Goal: Information Seeking & Learning: Check status

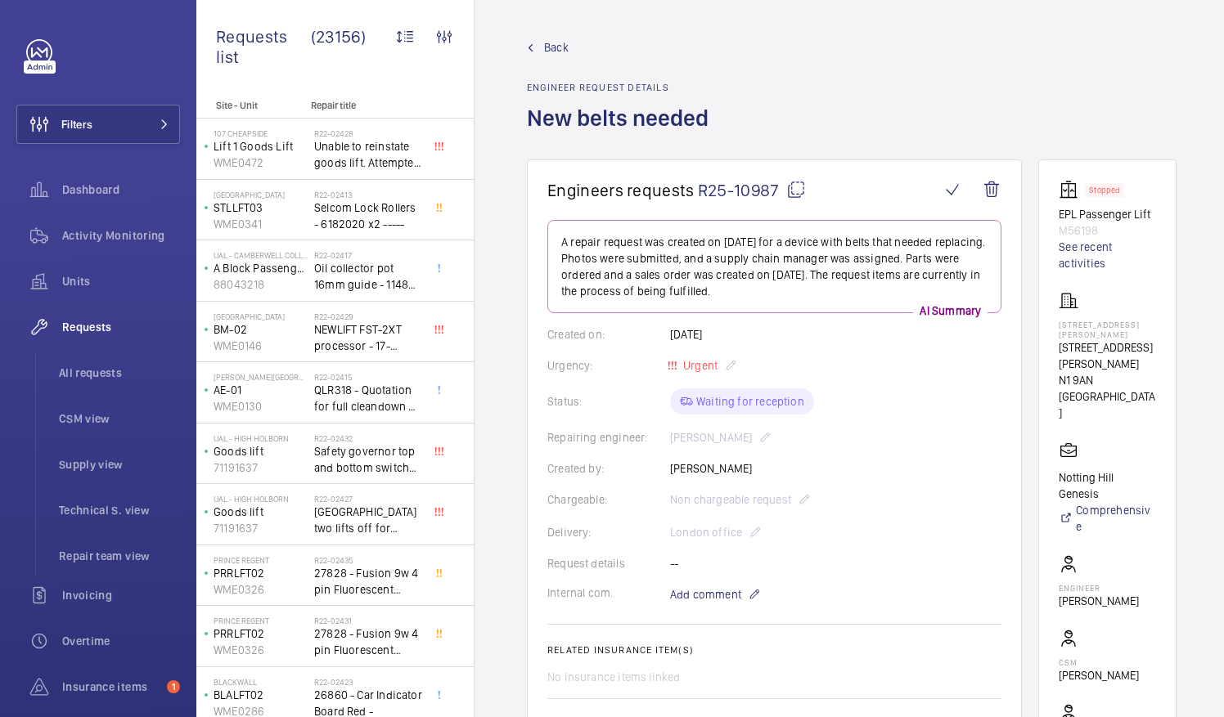
scroll to position [101, 0]
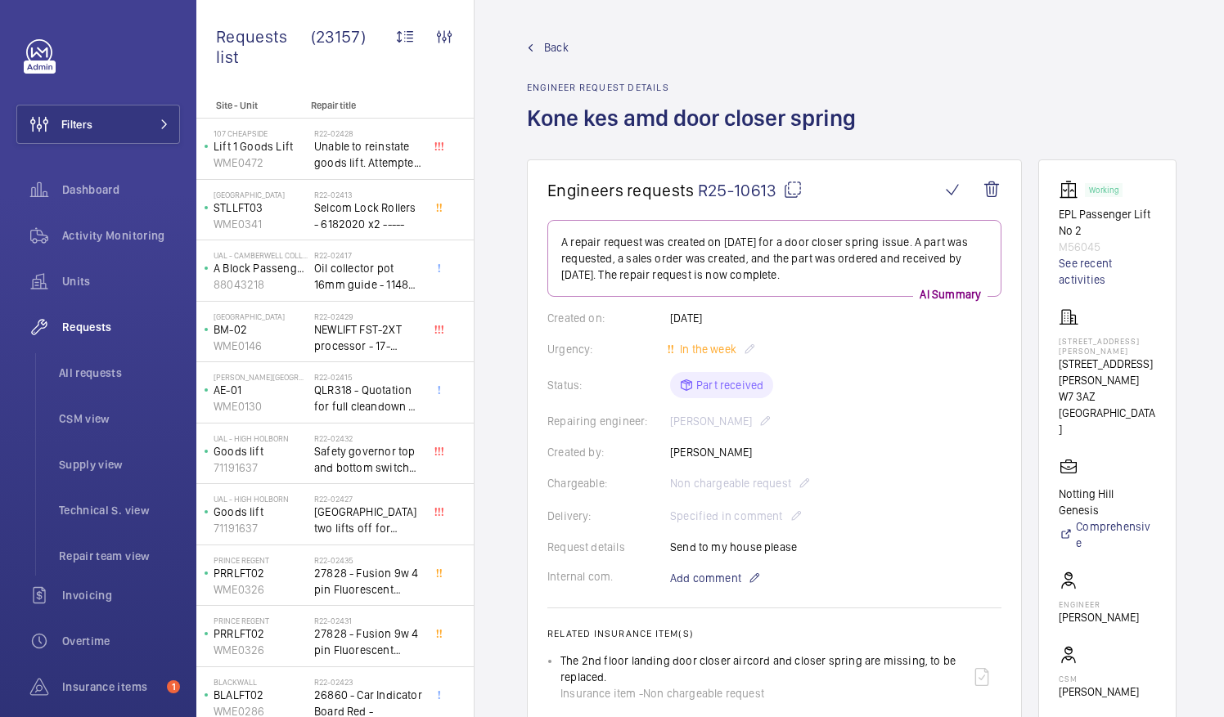
click at [792, 187] on mat-icon at bounding box center [793, 190] width 20 height 20
drag, startPoint x: 1080, startPoint y: 358, endPoint x: 1106, endPoint y: 371, distance: 28.9
click at [1106, 371] on p "17-39 Brownell Place" at bounding box center [1107, 372] width 97 height 33
drag, startPoint x: 1106, startPoint y: 371, endPoint x: 1073, endPoint y: 371, distance: 33.6
click at [1073, 371] on wm-front-card "Working EPL Passenger Lift No 2 M56045 See recent activities 17-39 Brownell Pla…" at bounding box center [1107, 494] width 138 height 668
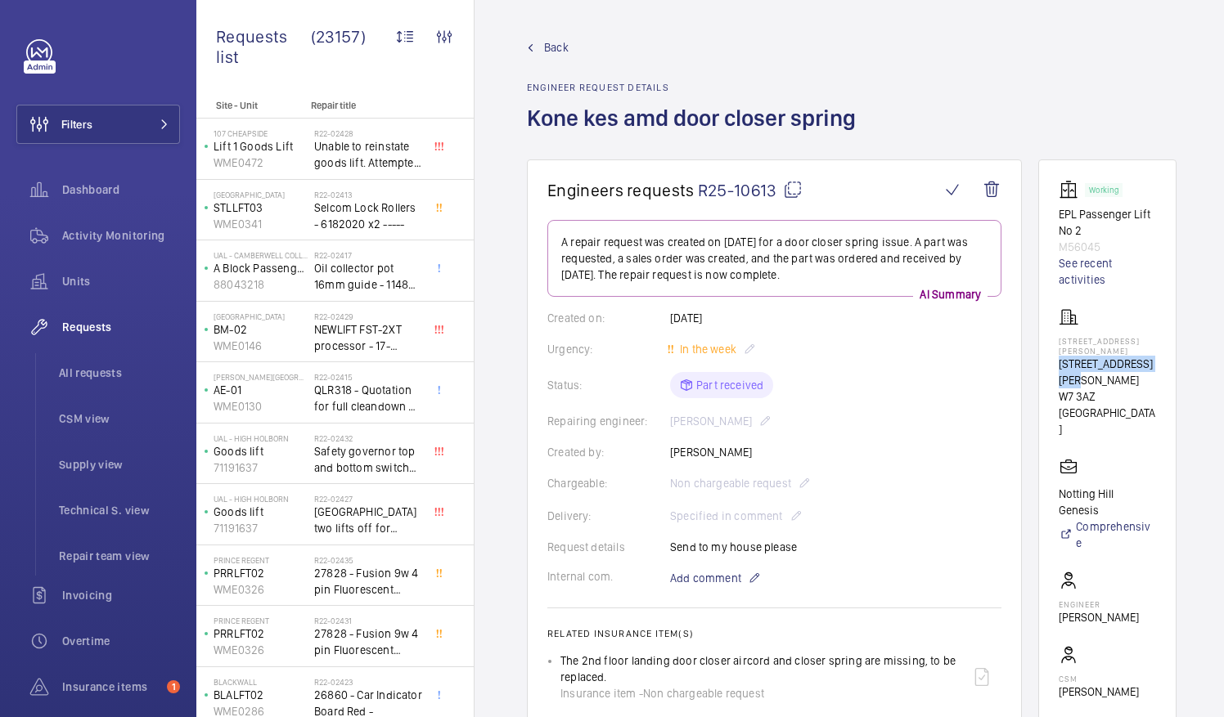
drag, startPoint x: 1078, startPoint y: 360, endPoint x: 1122, endPoint y: 380, distance: 47.9
click at [1122, 380] on p "17-39 Brownell Place" at bounding box center [1107, 372] width 97 height 33
drag, startPoint x: 1122, startPoint y: 380, endPoint x: 1088, endPoint y: 374, distance: 34.2
copy p "17-39 Brownell Place"
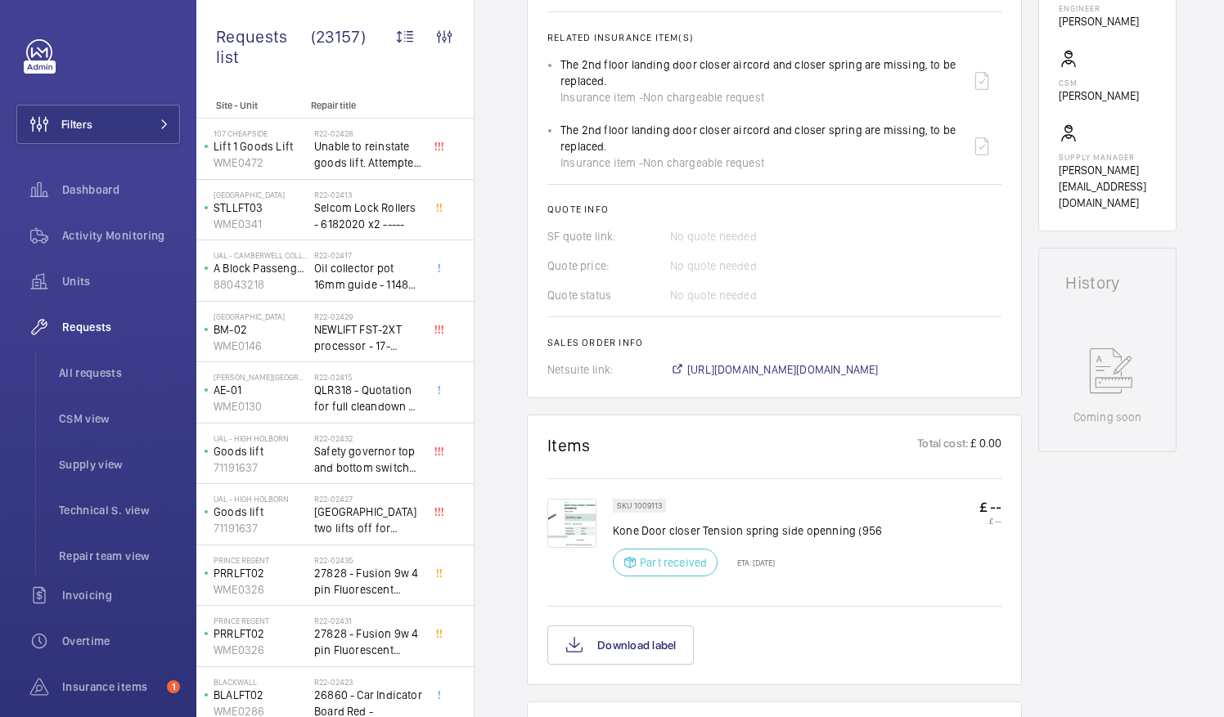
scroll to position [756, 0]
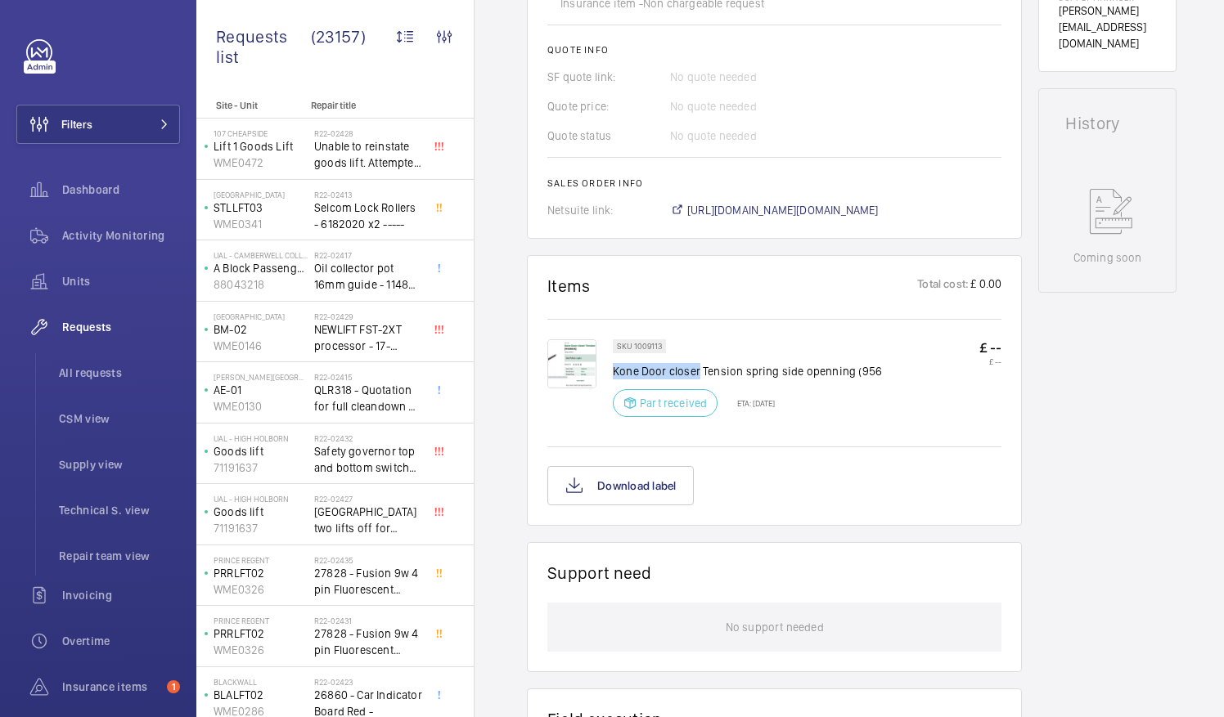
drag, startPoint x: 613, startPoint y: 367, endPoint x: 697, endPoint y: 371, distance: 84.4
click at [697, 371] on p "Kone Door closer Tension spring side openning (956" at bounding box center [747, 371] width 269 height 16
drag, startPoint x: 697, startPoint y: 371, endPoint x: 680, endPoint y: 371, distance: 17.2
copy p "Kone Door closer"
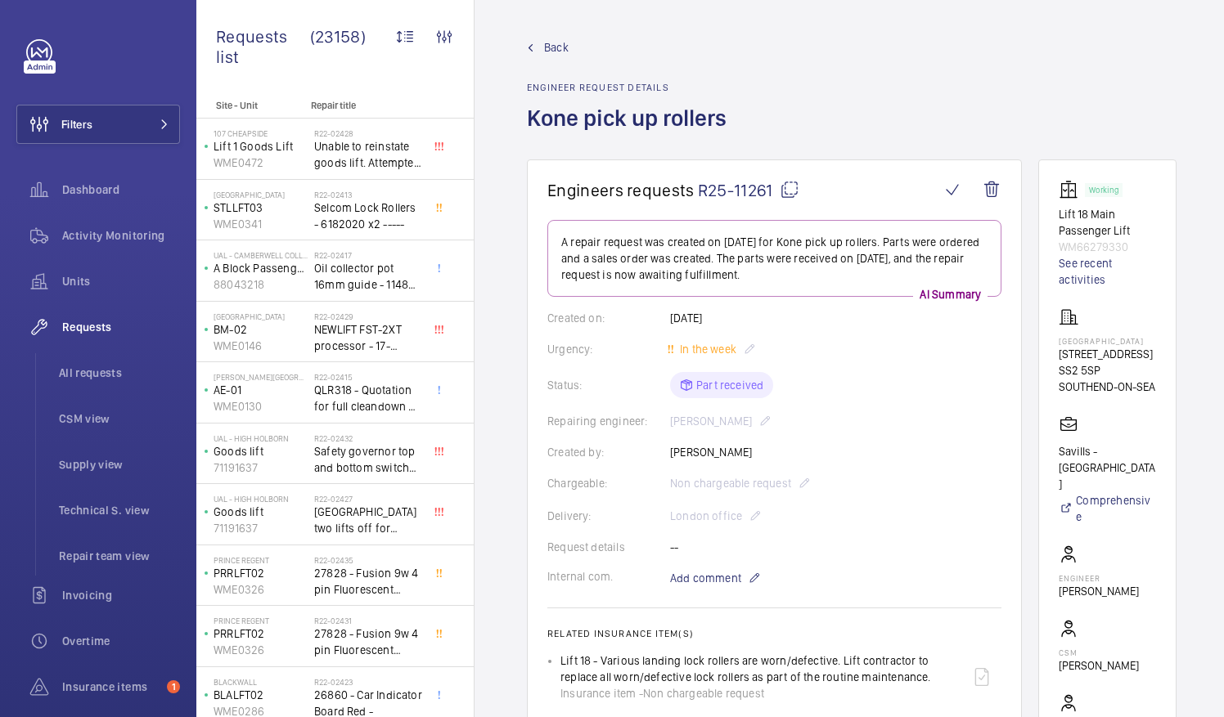
click at [789, 190] on mat-icon at bounding box center [790, 190] width 20 height 20
drag, startPoint x: 1078, startPoint y: 335, endPoint x: 1126, endPoint y: 352, distance: 50.2
click at [1126, 346] on p "Victoria Shopping Centre" at bounding box center [1107, 341] width 97 height 10
drag, startPoint x: 1126, startPoint y: 352, endPoint x: 1096, endPoint y: 344, distance: 30.4
copy p "Victoria Shopping Centre"
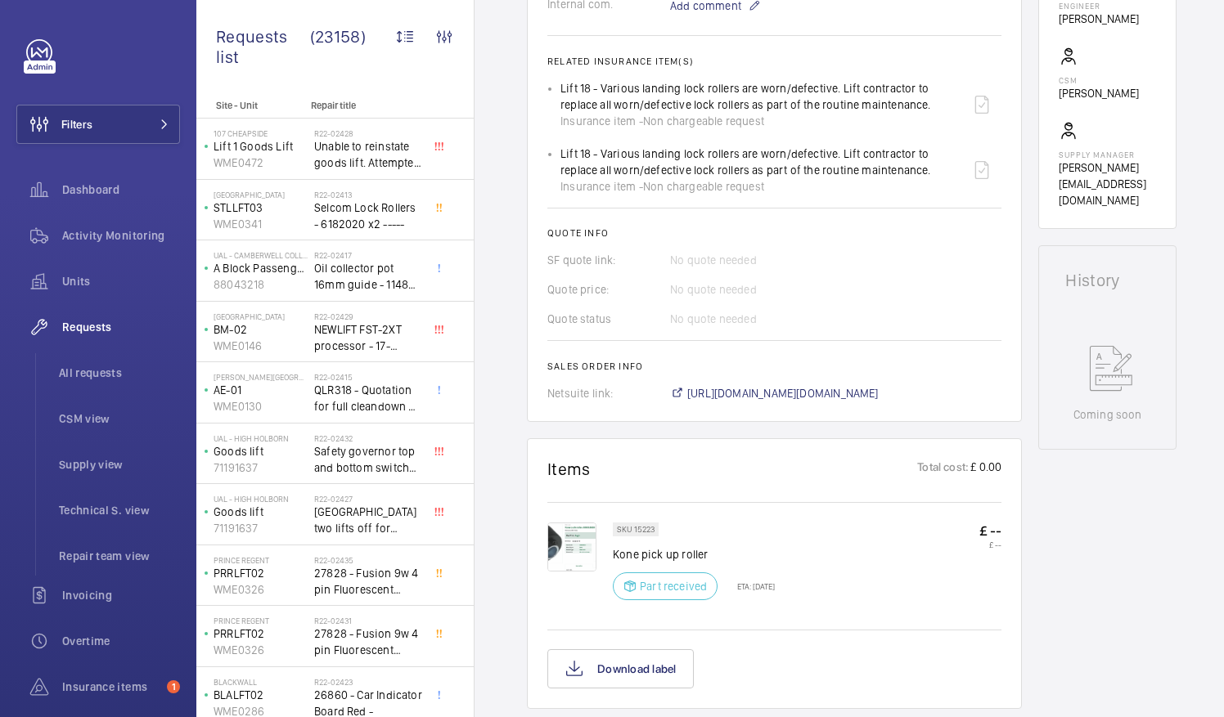
scroll to position [573, 0]
drag, startPoint x: 614, startPoint y: 550, endPoint x: 722, endPoint y: 547, distance: 108.0
click at [722, 547] on p "Kone pick up roller" at bounding box center [694, 554] width 162 height 16
drag, startPoint x: 722, startPoint y: 547, endPoint x: 690, endPoint y: 550, distance: 32.0
copy p "Kone pick up roller"
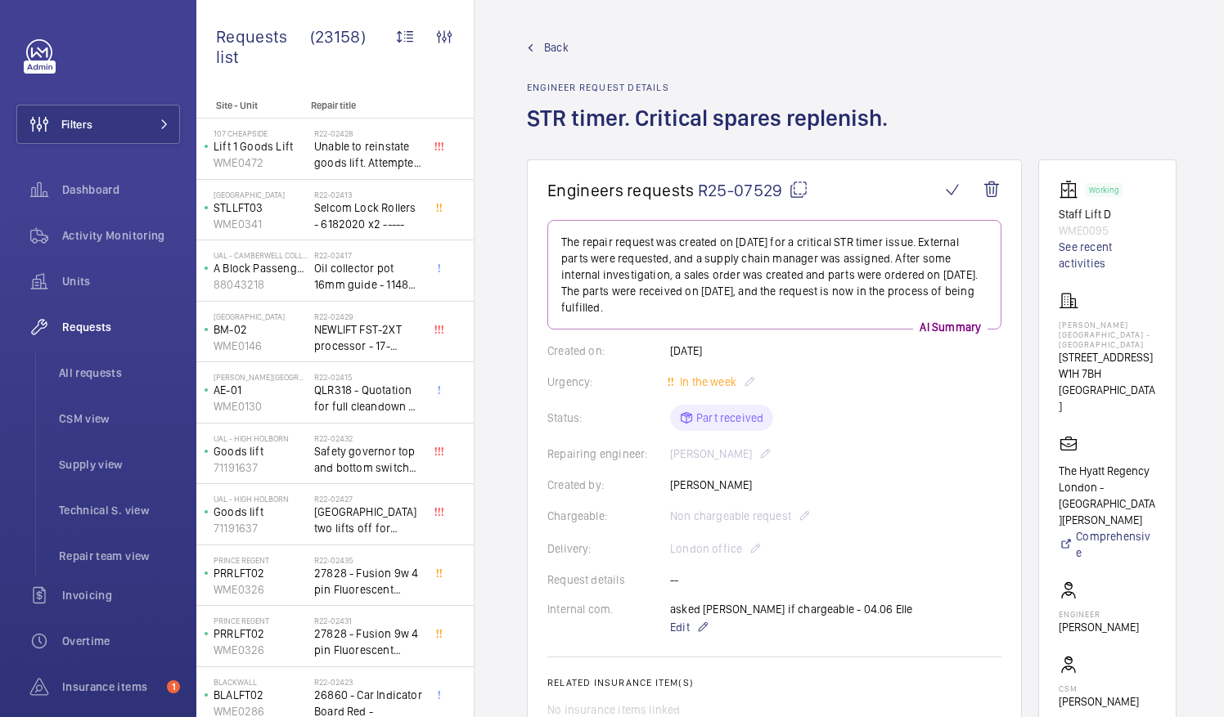
click at [798, 189] on mat-icon at bounding box center [799, 190] width 20 height 20
drag, startPoint x: 1078, startPoint y: 322, endPoint x: 1154, endPoint y: 324, distance: 75.3
click at [1154, 324] on p "Churchill Hotel - The Hyatt Regency London" at bounding box center [1107, 334] width 97 height 29
drag, startPoint x: 1154, startPoint y: 324, endPoint x: 1140, endPoint y: 324, distance: 13.1
copy p "Churchill Hotel"
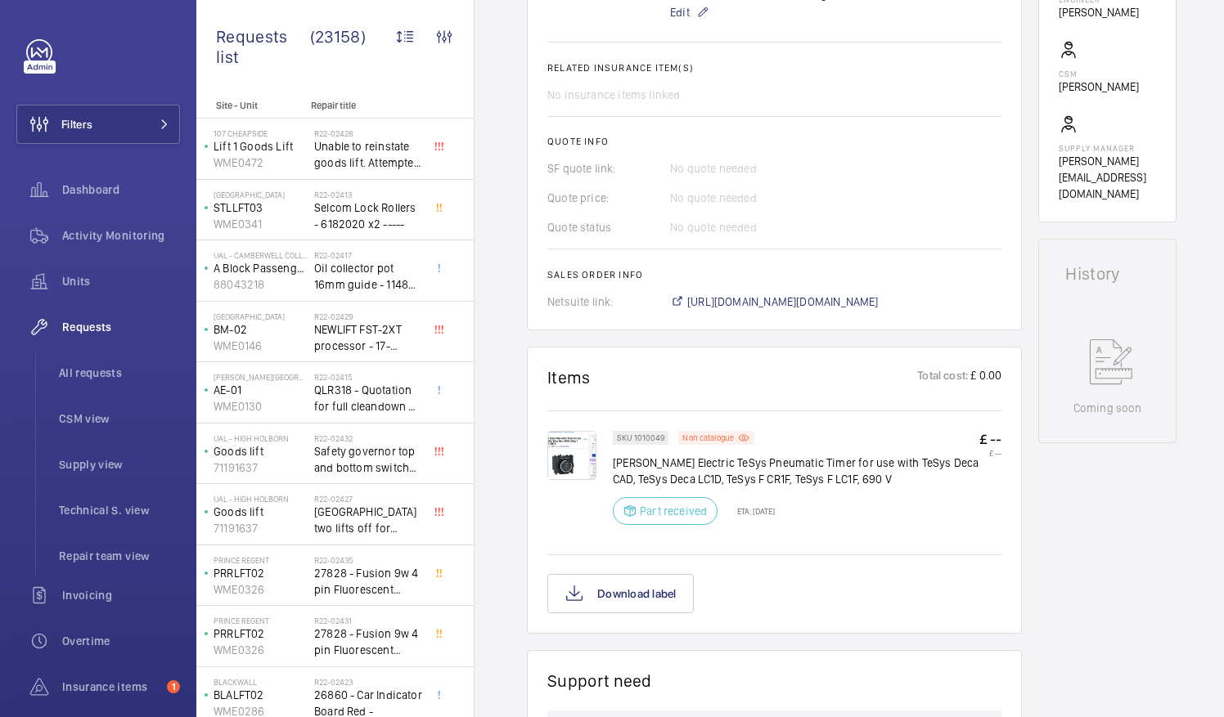
scroll to position [626, 0]
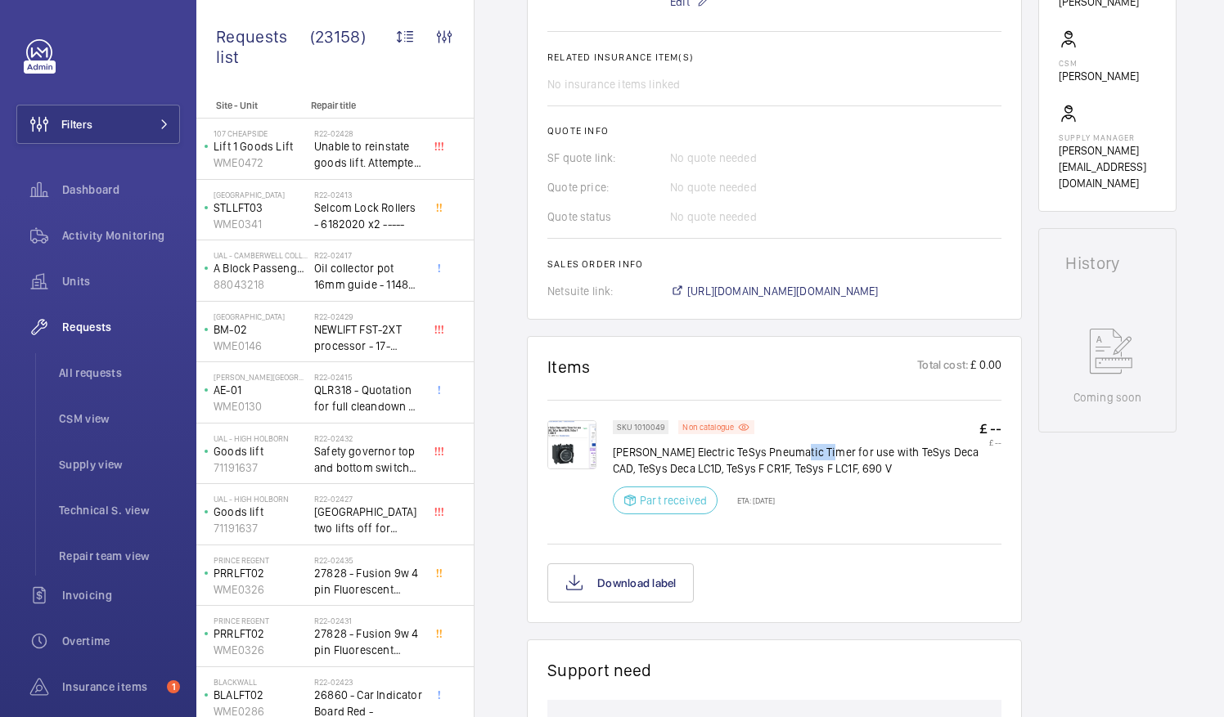
drag, startPoint x: 794, startPoint y: 447, endPoint x: 825, endPoint y: 451, distance: 30.5
click at [825, 451] on p "Schneider Electric TeSys Pneumatic Timer for use with TeSys Deca CAD, TeSys Dec…" at bounding box center [796, 460] width 367 height 33
copy p "Timer"
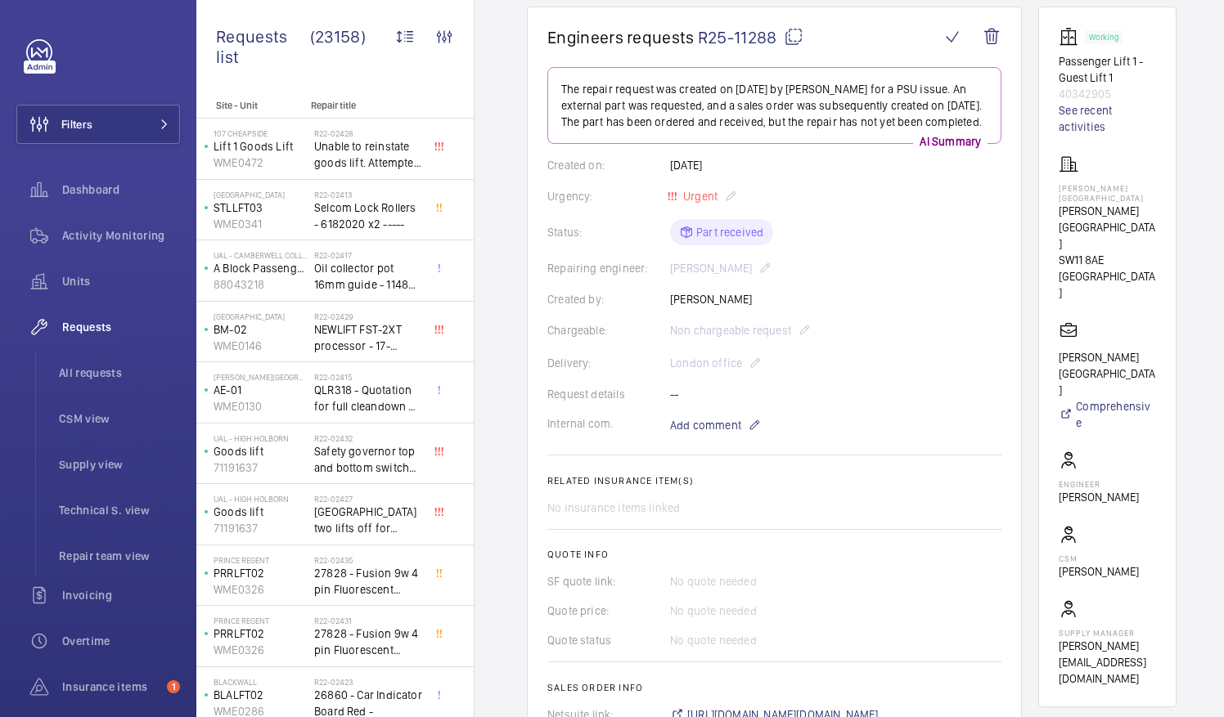
scroll to position [150, 0]
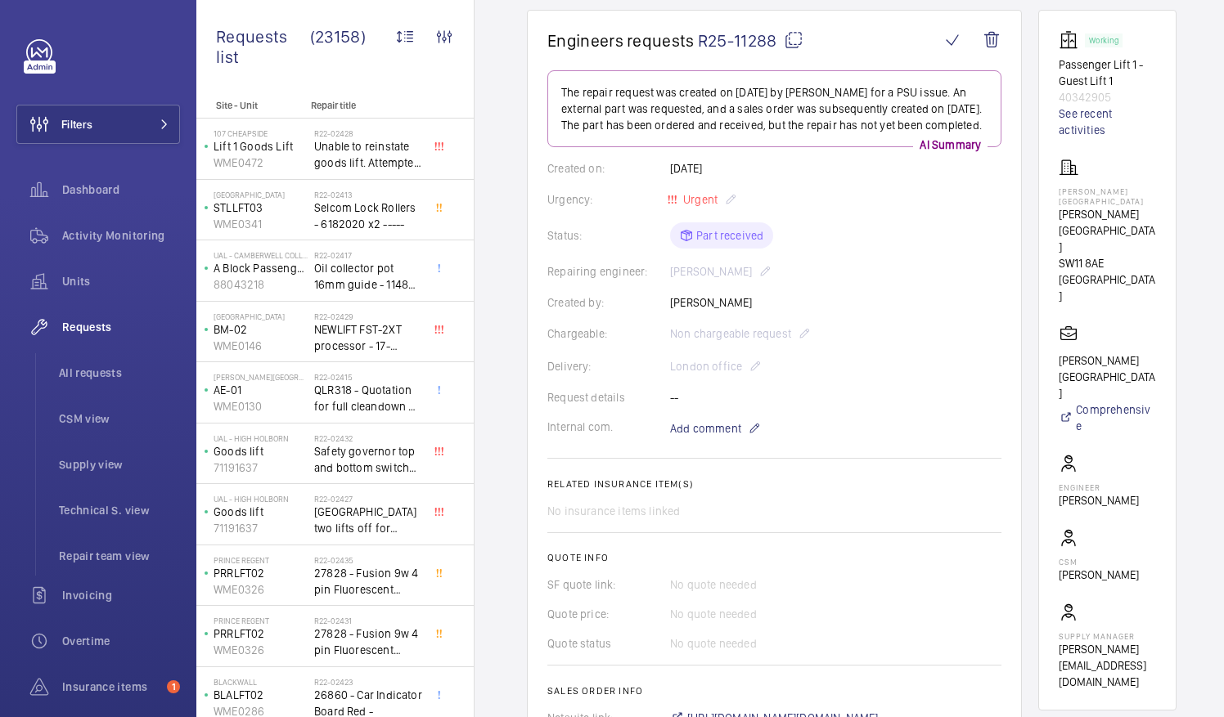
click at [789, 41] on mat-icon at bounding box center [794, 40] width 20 height 20
drag, startPoint x: 1077, startPoint y: 213, endPoint x: 1158, endPoint y: 218, distance: 80.3
click at [1156, 218] on p "[PERSON_NAME][GEOGRAPHIC_DATA]" at bounding box center [1107, 230] width 97 height 49
drag, startPoint x: 1158, startPoint y: 218, endPoint x: 1140, endPoint y: 218, distance: 18.0
copy p "[PERSON_NAME]"
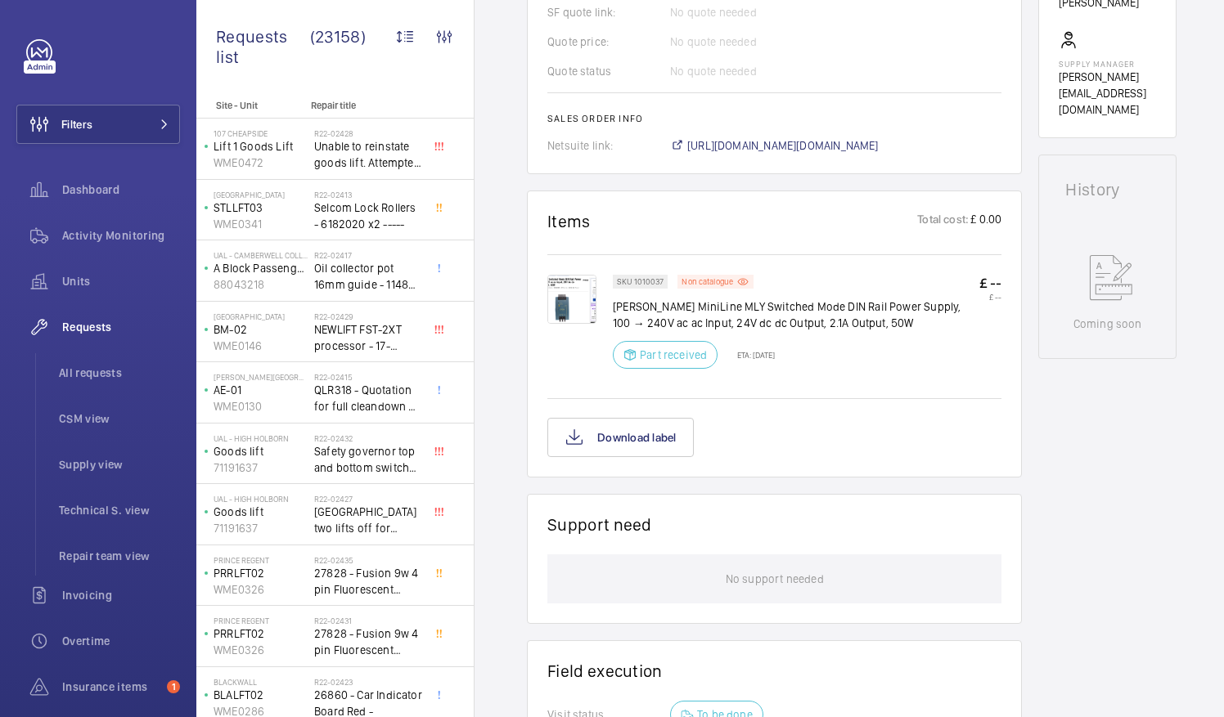
scroll to position [731, 0]
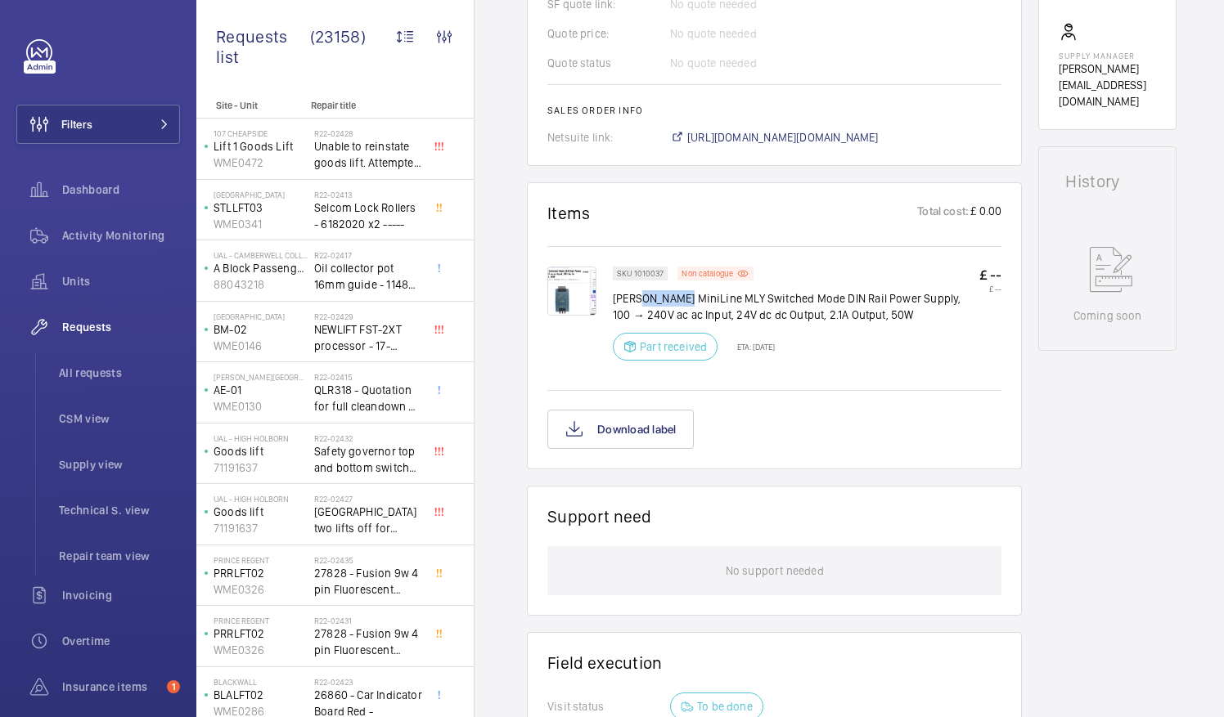
drag, startPoint x: 642, startPoint y: 299, endPoint x: 686, endPoint y: 297, distance: 43.4
click at [686, 297] on p "[PERSON_NAME] MiniLine MLY Switched Mode DIN Rail Power Supply, 100 → 240V ac a…" at bounding box center [796, 306] width 367 height 33
drag, startPoint x: 686, startPoint y: 297, endPoint x: 666, endPoint y: 299, distance: 19.8
copy p "MiniLine"
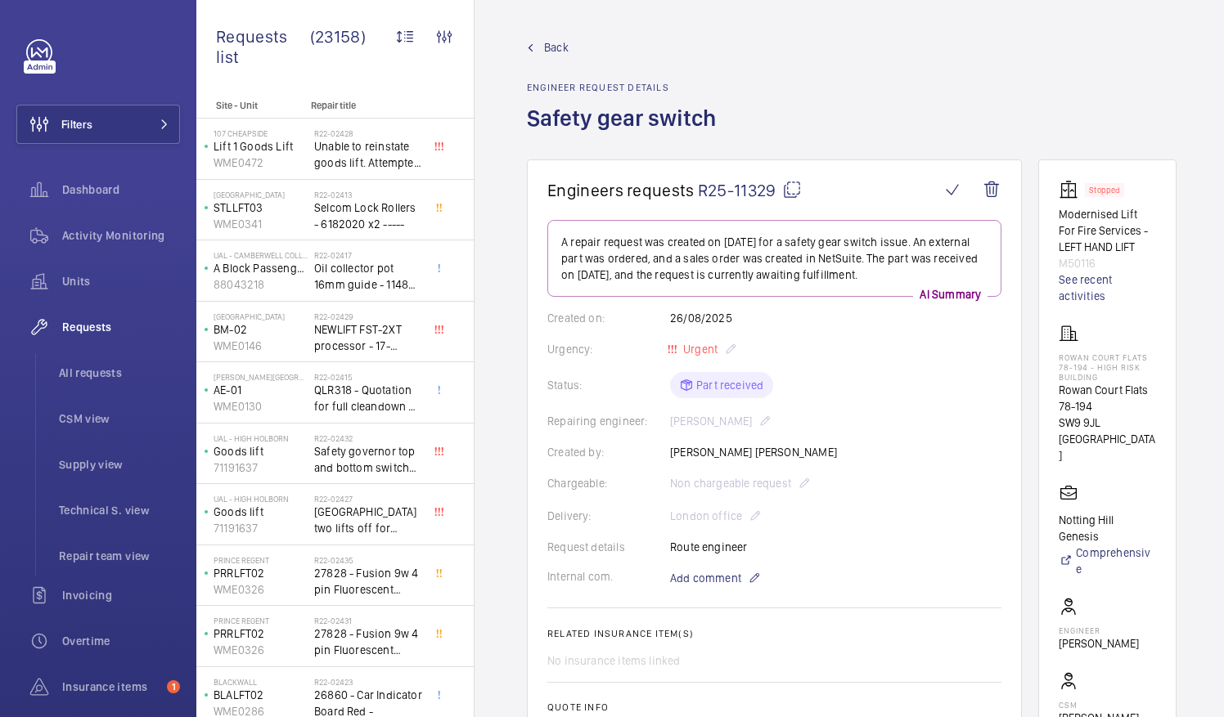
click at [790, 188] on mat-icon at bounding box center [792, 190] width 20 height 20
drag, startPoint x: 1080, startPoint y: 387, endPoint x: 1168, endPoint y: 391, distance: 88.4
click at [1168, 391] on wm-front-card "Stopped Modernised Lift For Fire Services - LEFT HAND LIFT M50116 See recent ac…" at bounding box center [1107, 507] width 138 height 695
drag, startPoint x: 1168, startPoint y: 391, endPoint x: 1155, endPoint y: 391, distance: 13.1
copy p "Rowan Court Flats"
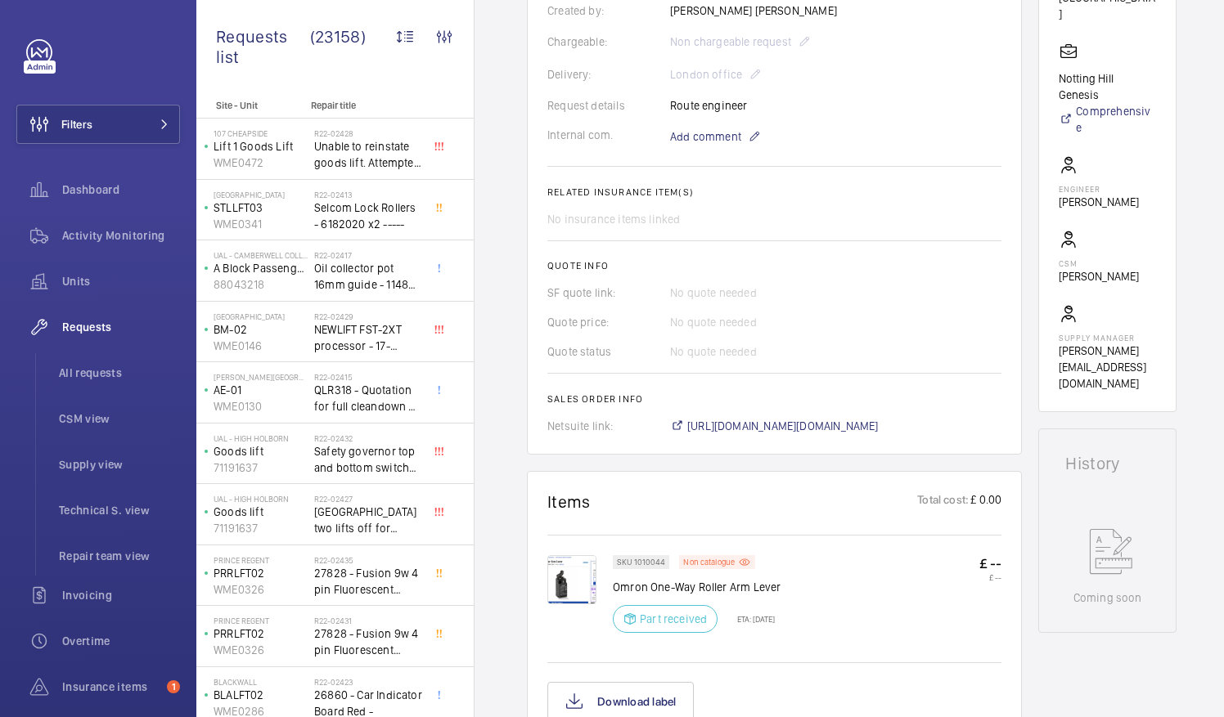
scroll to position [575, 0]
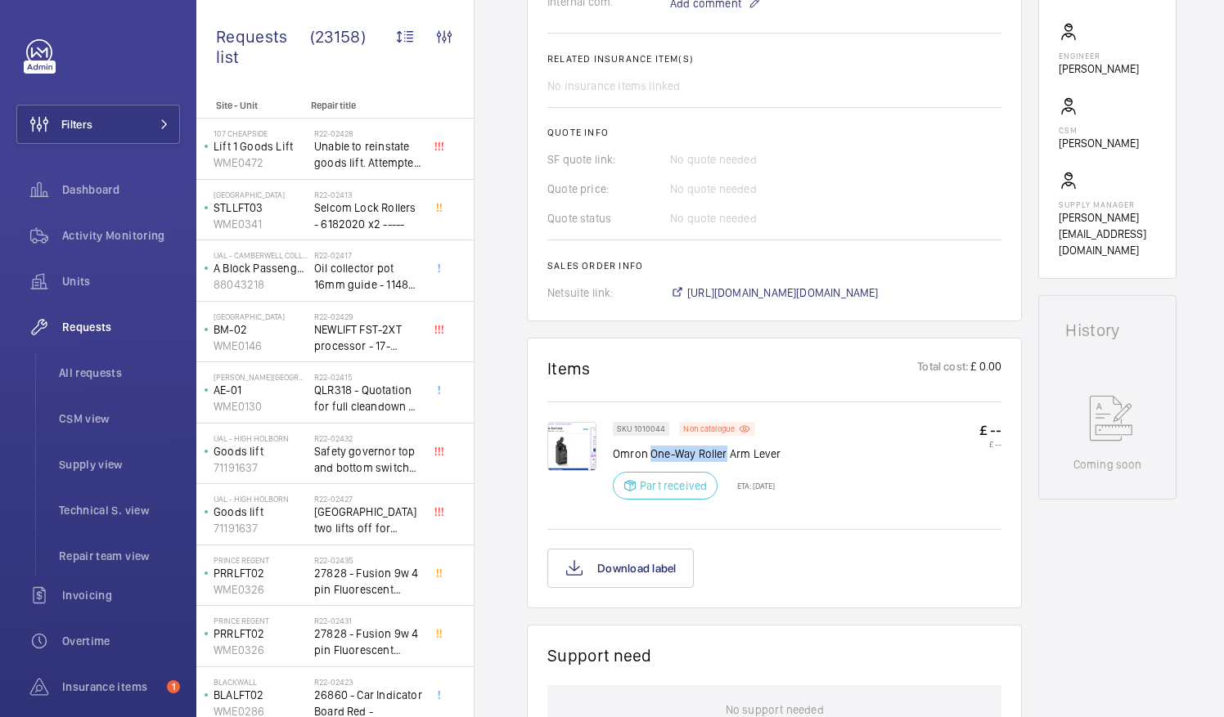
drag, startPoint x: 648, startPoint y: 448, endPoint x: 724, endPoint y: 452, distance: 76.2
click at [724, 452] on p "Omron One-Way Roller Arm Lever" at bounding box center [697, 454] width 168 height 16
drag, startPoint x: 724, startPoint y: 452, endPoint x: 716, endPoint y: 453, distance: 8.2
copy p "One-Way Roller"
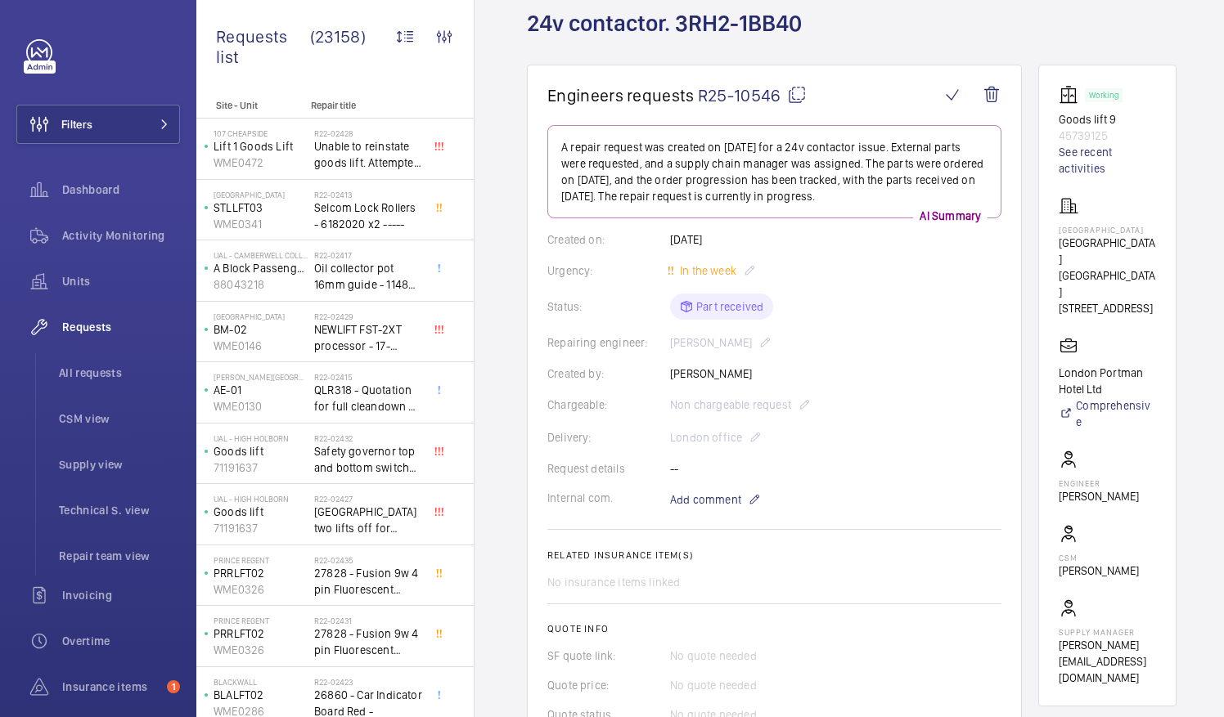
scroll to position [94, 0]
click at [798, 97] on mat-icon at bounding box center [797, 96] width 20 height 20
drag, startPoint x: 1078, startPoint y: 241, endPoint x: 1136, endPoint y: 242, distance: 57.3
click at [1136, 242] on p "Nobu Hotel London Portman Square" at bounding box center [1107, 268] width 97 height 65
drag, startPoint x: 1136, startPoint y: 242, endPoint x: 1114, endPoint y: 244, distance: 21.3
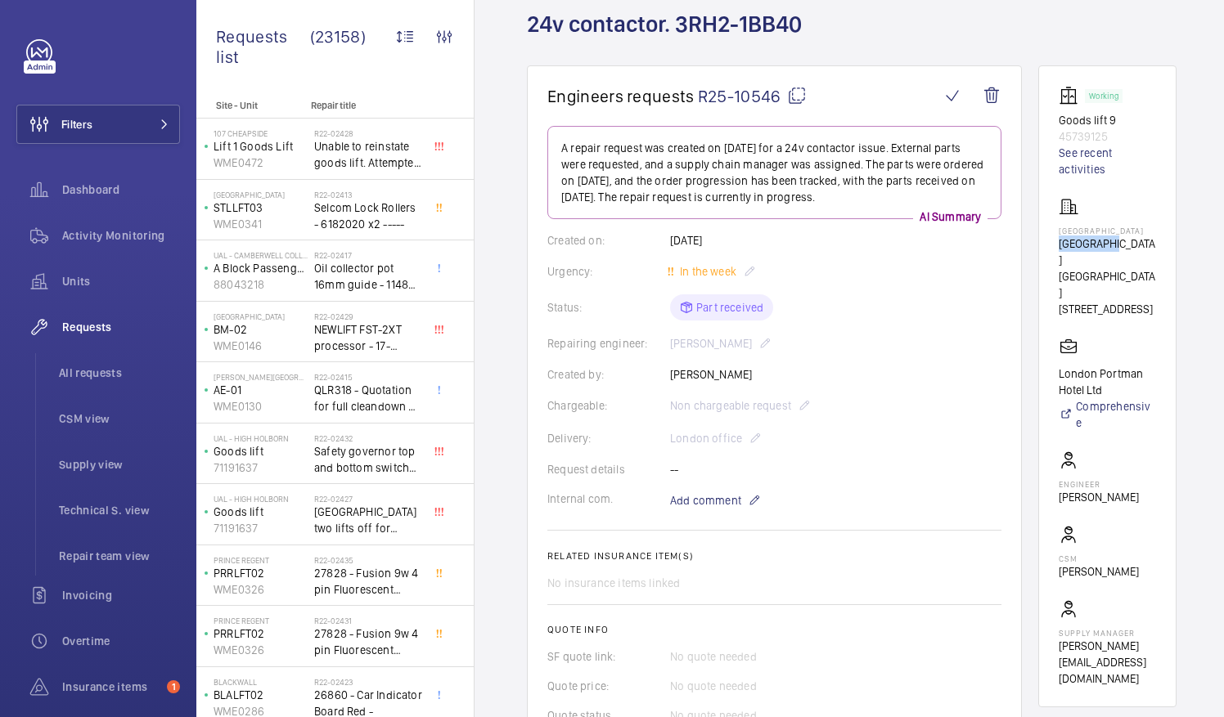
copy p "Nobu Hotel"
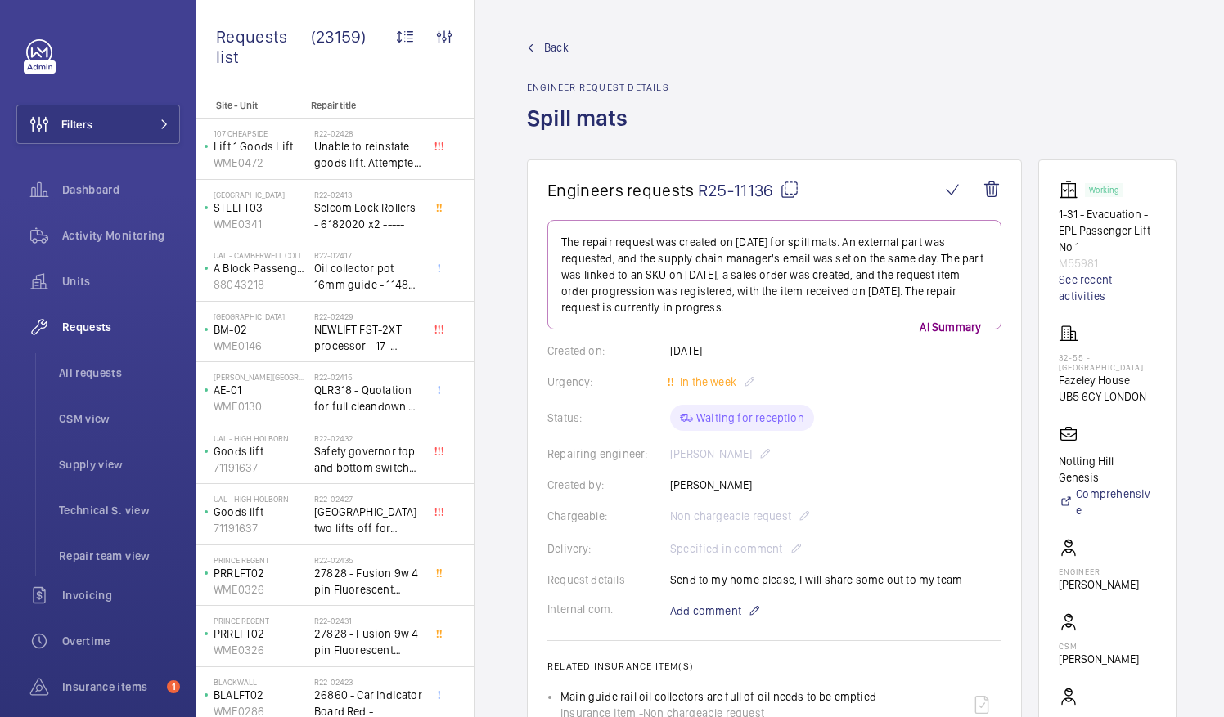
click at [789, 192] on mat-icon at bounding box center [790, 190] width 20 height 20
drag, startPoint x: 1077, startPoint y: 380, endPoint x: 1145, endPoint y: 379, distance: 67.9
click at [1145, 379] on p "Fazeley House" at bounding box center [1107, 380] width 97 height 16
copy p "Fazeley House"
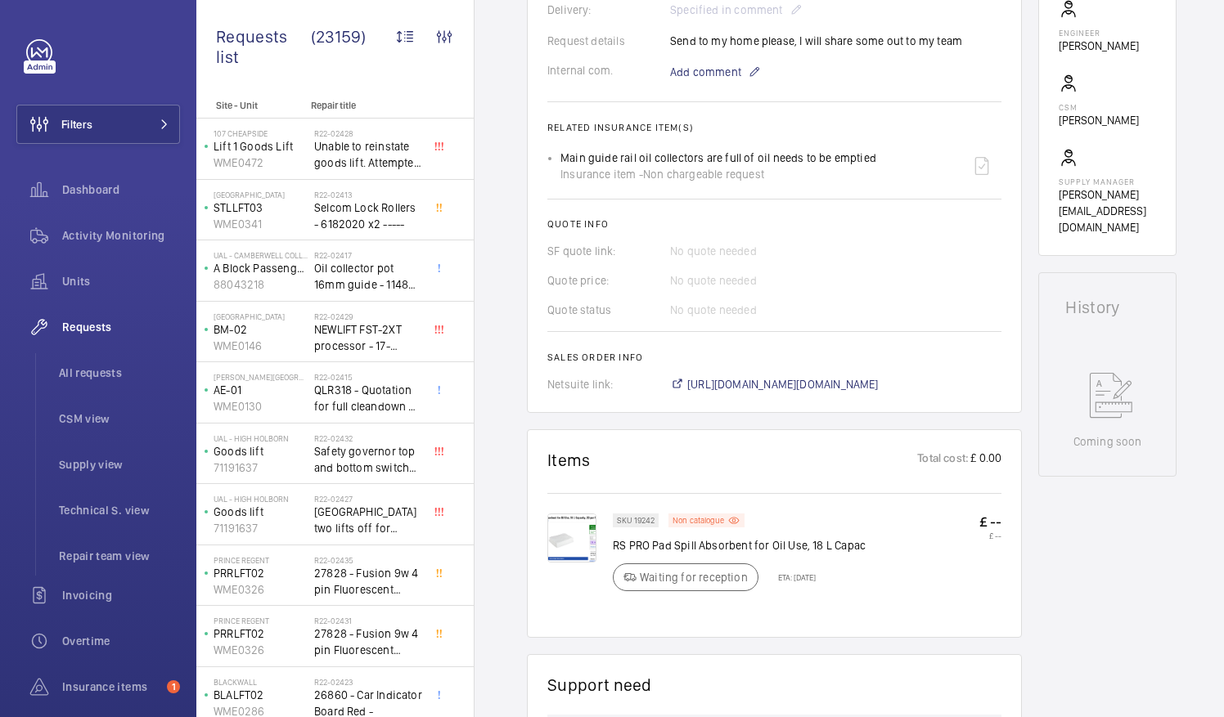
scroll to position [542, 0]
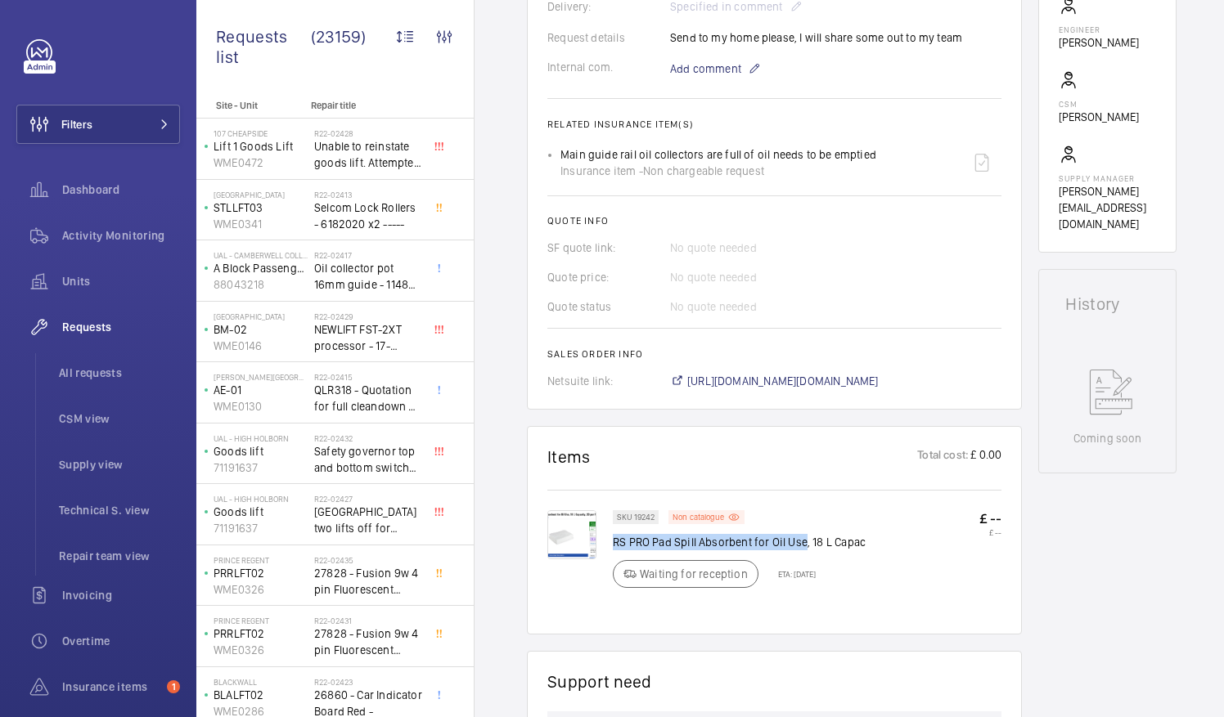
drag, startPoint x: 613, startPoint y: 535, endPoint x: 802, endPoint y: 542, distance: 189.1
click at [802, 542] on p "RS PRO Pad Spill Absorbent for Oil Use, 18 L Capac" at bounding box center [739, 542] width 253 height 16
copy p "RS PRO Pad Spill Absorbent for Oil Use"
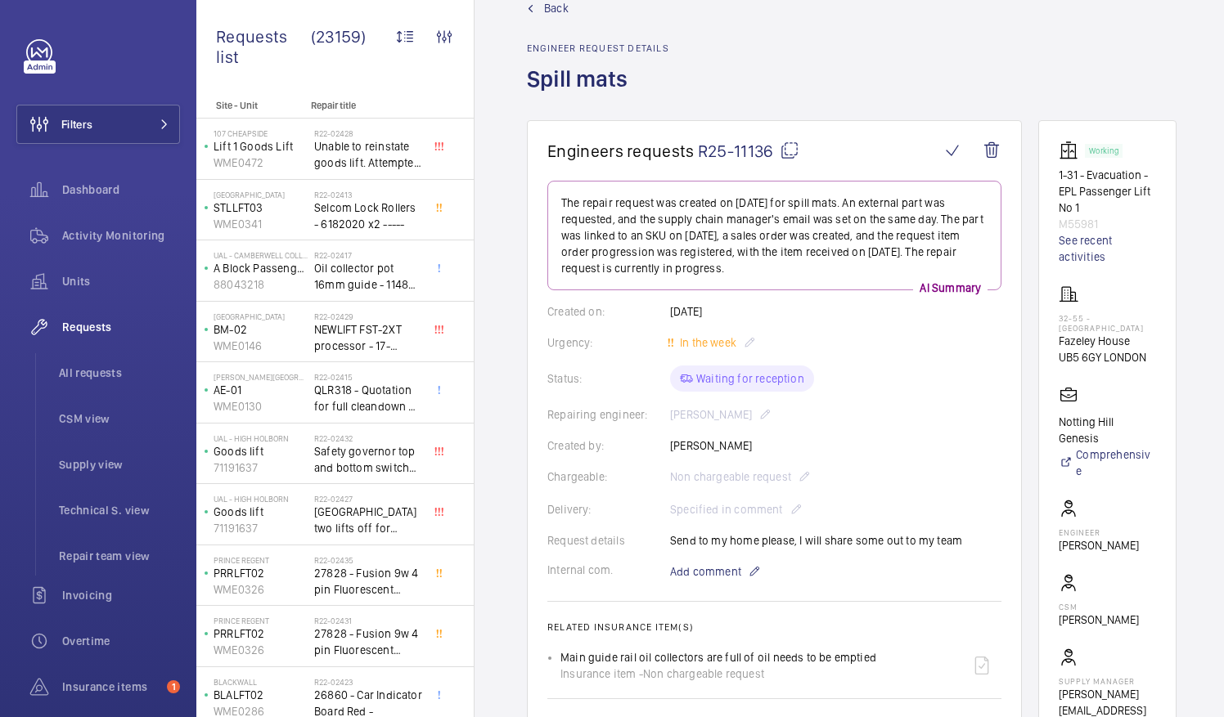
scroll to position [38, 0]
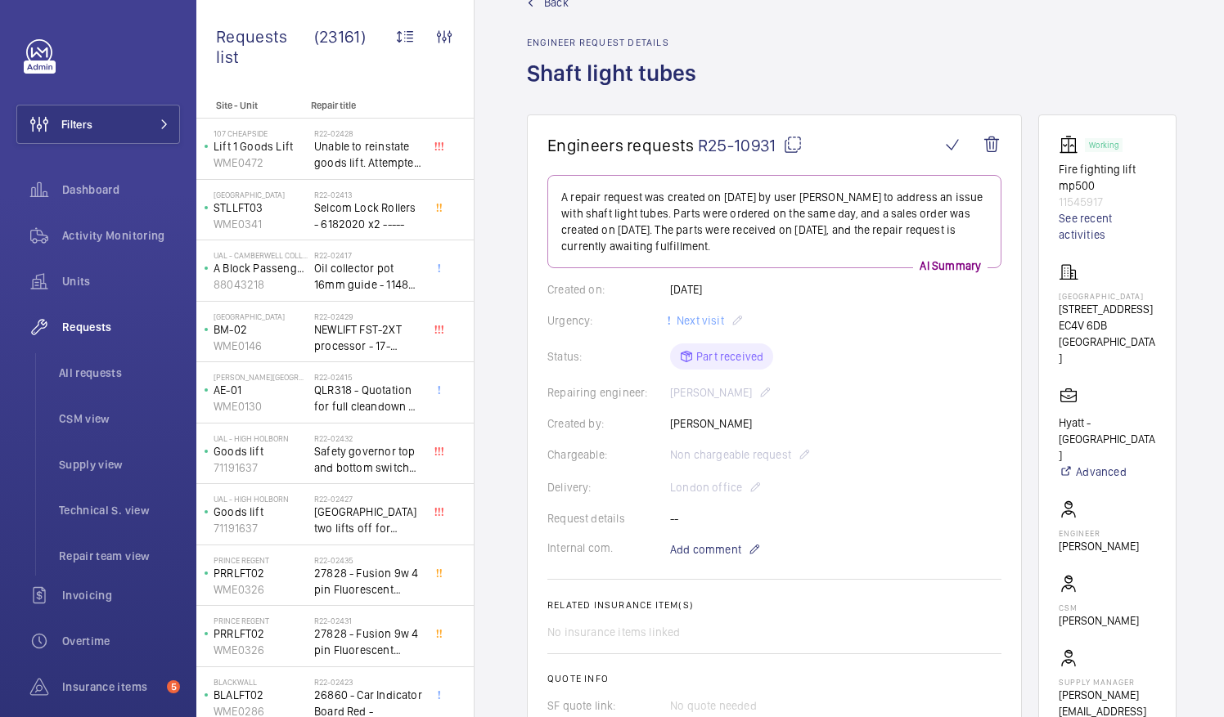
scroll to position [44, 0]
click at [787, 141] on mat-icon at bounding box center [793, 146] width 20 height 20
click at [1077, 293] on wm-front-card "Working Fire fighting lift mp500 11545917 See recent activities Blackfriars Hot…" at bounding box center [1107, 436] width 138 height 642
drag, startPoint x: 1079, startPoint y: 295, endPoint x: 1158, endPoint y: 295, distance: 78.5
click at [1156, 295] on p "Blackfriars Hotel" at bounding box center [1107, 297] width 97 height 10
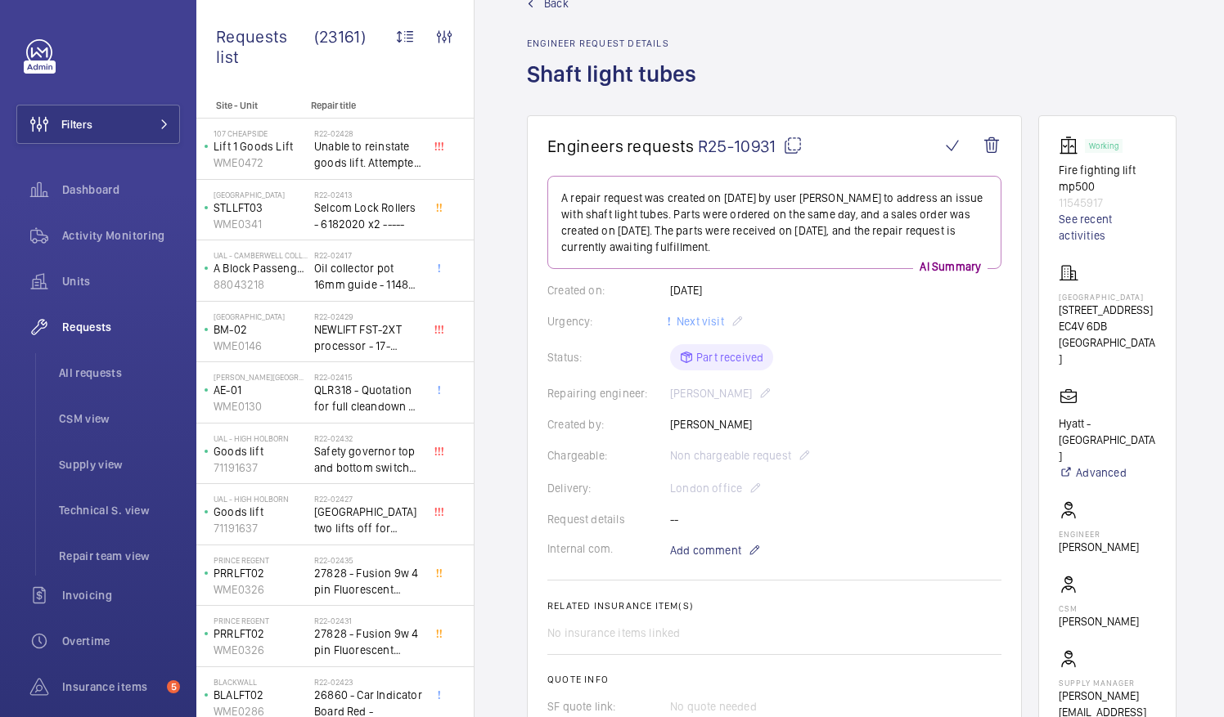
drag, startPoint x: 1158, startPoint y: 295, endPoint x: 1172, endPoint y: 337, distance: 45.0
click at [1172, 337] on wm-front-card "Working Fire fighting lift mp500 11545917 See recent activities Blackfriars Hot…" at bounding box center [1107, 436] width 138 height 642
drag, startPoint x: 1077, startPoint y: 293, endPoint x: 1171, endPoint y: 299, distance: 95.1
click at [1171, 299] on wm-front-card "Working Fire fighting lift mp500 11545917 See recent activities Blackfriars Hot…" at bounding box center [1107, 436] width 138 height 642
drag, startPoint x: 1171, startPoint y: 299, endPoint x: 1147, endPoint y: 296, distance: 24.8
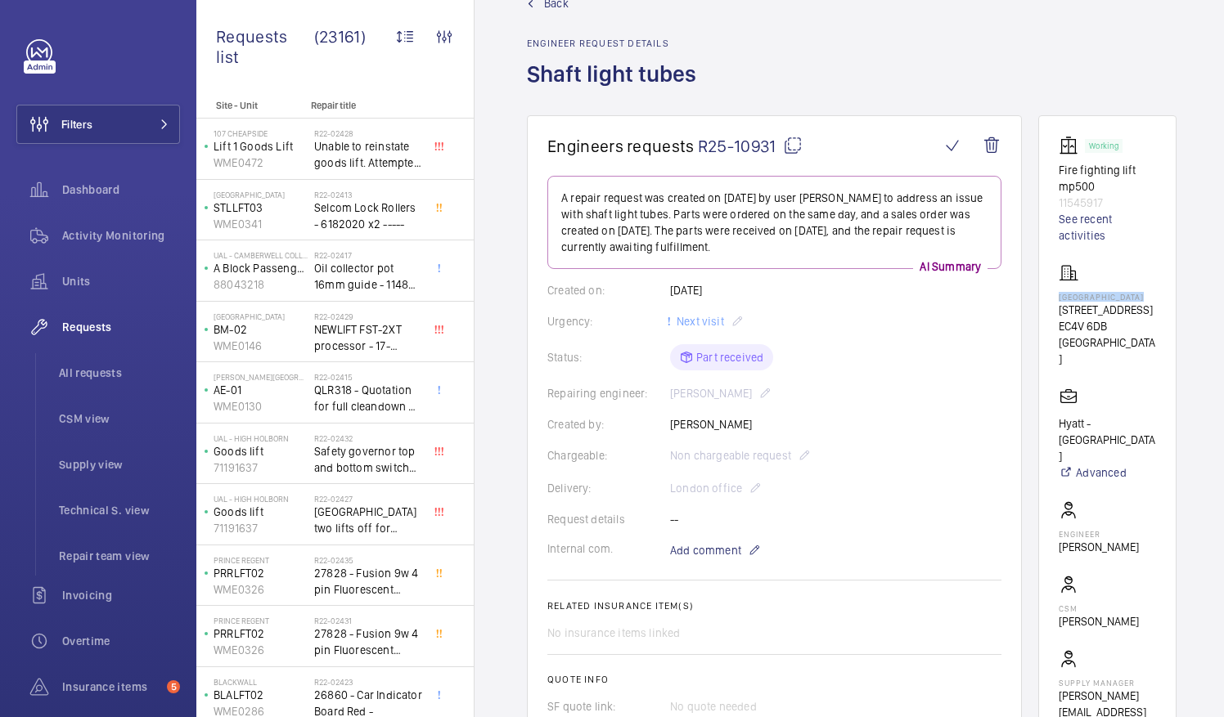
copy p "Blackfriars Hotel"
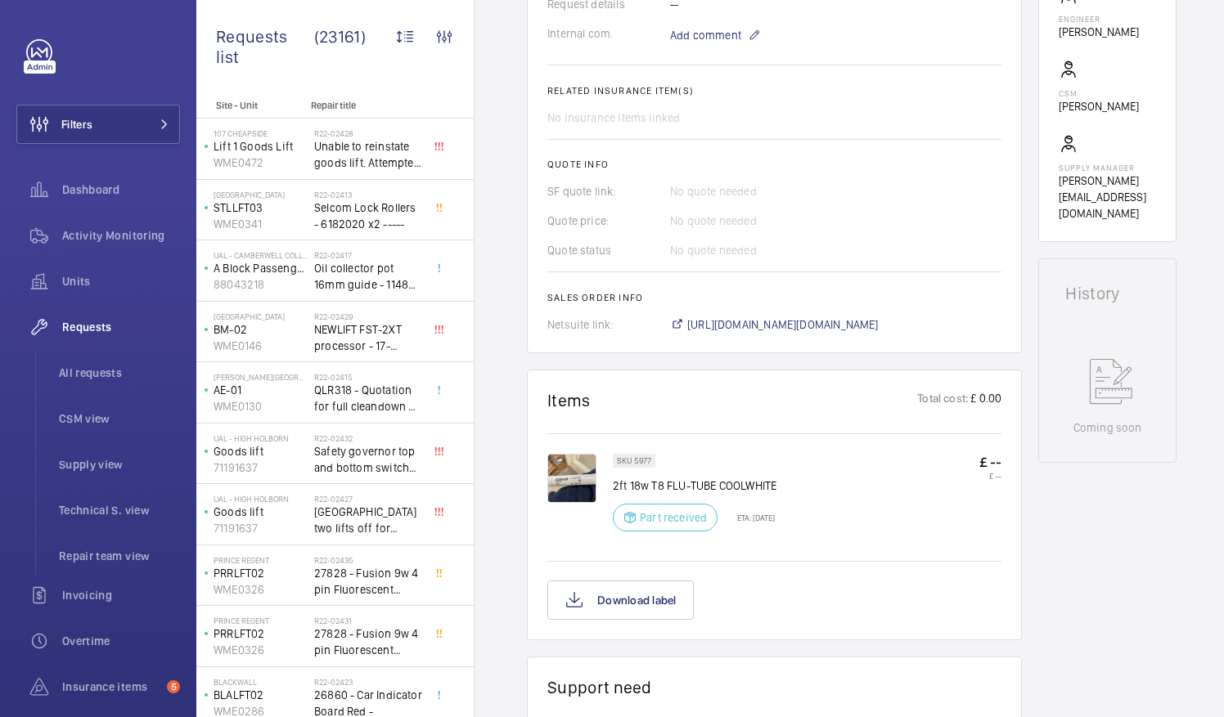
scroll to position [560, 0]
drag, startPoint x: 614, startPoint y: 483, endPoint x: 782, endPoint y: 488, distance: 168.6
click at [776, 488] on p "2ft 18w T8 FLU-TUBE COOLWHITE" at bounding box center [695, 485] width 164 height 16
drag, startPoint x: 782, startPoint y: 488, endPoint x: 758, endPoint y: 484, distance: 24.8
copy p "2ft 18w T8 FLU-TUBE COOLWHITE"
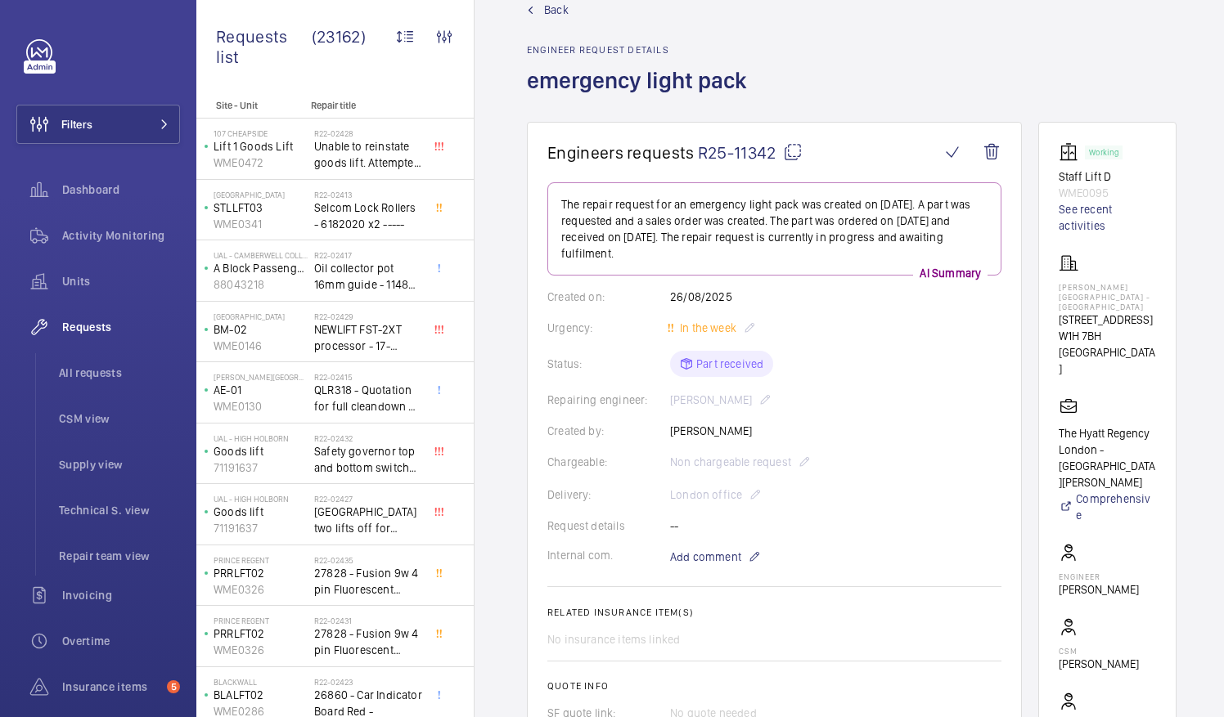
scroll to position [4, 0]
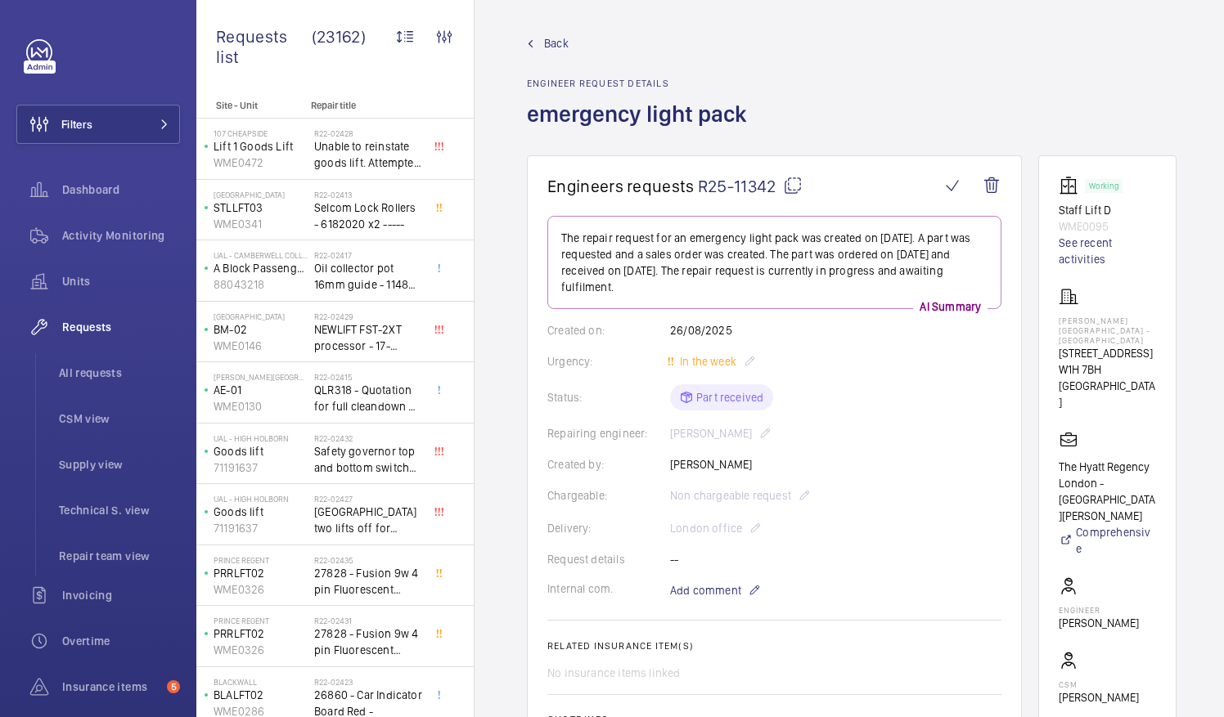
click at [785, 177] on mat-icon at bounding box center [793, 186] width 20 height 20
drag, startPoint x: 1078, startPoint y: 319, endPoint x: 1152, endPoint y: 322, distance: 73.7
click at [1152, 322] on p "Churchill Hotel - The Hyatt Regency London" at bounding box center [1107, 330] width 97 height 29
drag, startPoint x: 1152, startPoint y: 322, endPoint x: 1135, endPoint y: 320, distance: 17.3
copy p "Churchill Hotel"
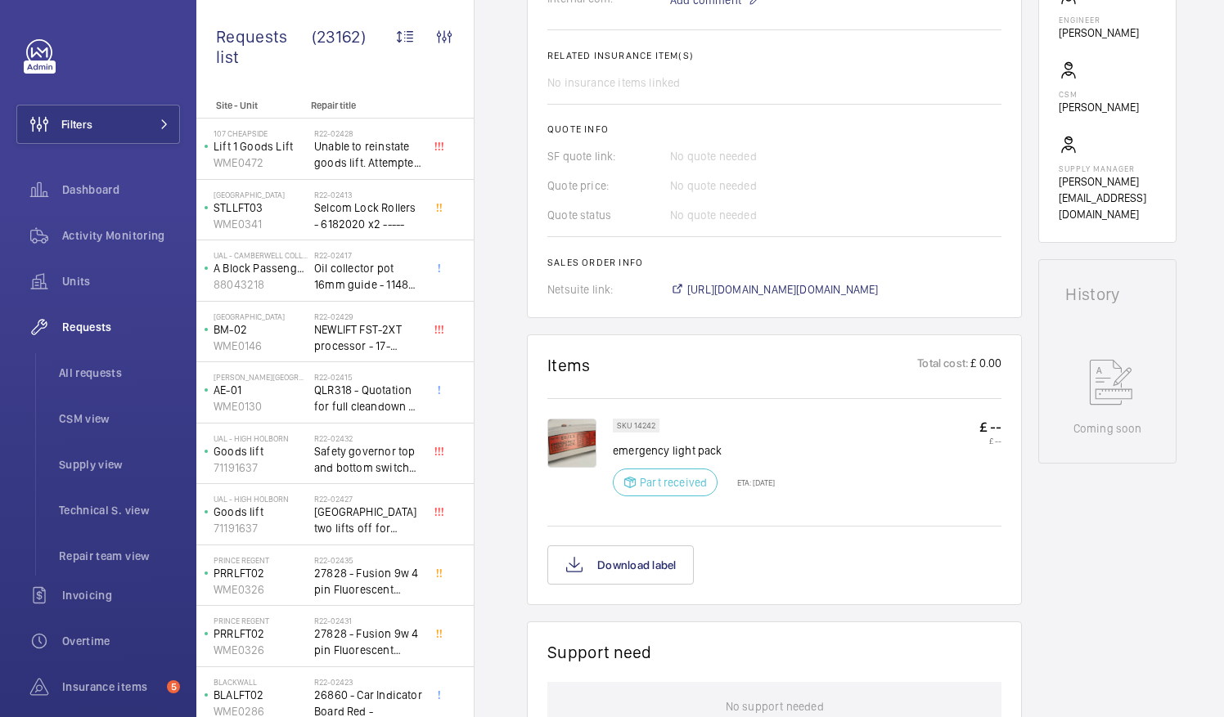
scroll to position [596, 0]
drag, startPoint x: 614, startPoint y: 444, endPoint x: 725, endPoint y: 452, distance: 111.5
click at [725, 452] on p "emergency light pack" at bounding box center [694, 450] width 162 height 16
drag, startPoint x: 725, startPoint y: 452, endPoint x: 705, endPoint y: 451, distance: 19.7
copy p "emergency light pack"
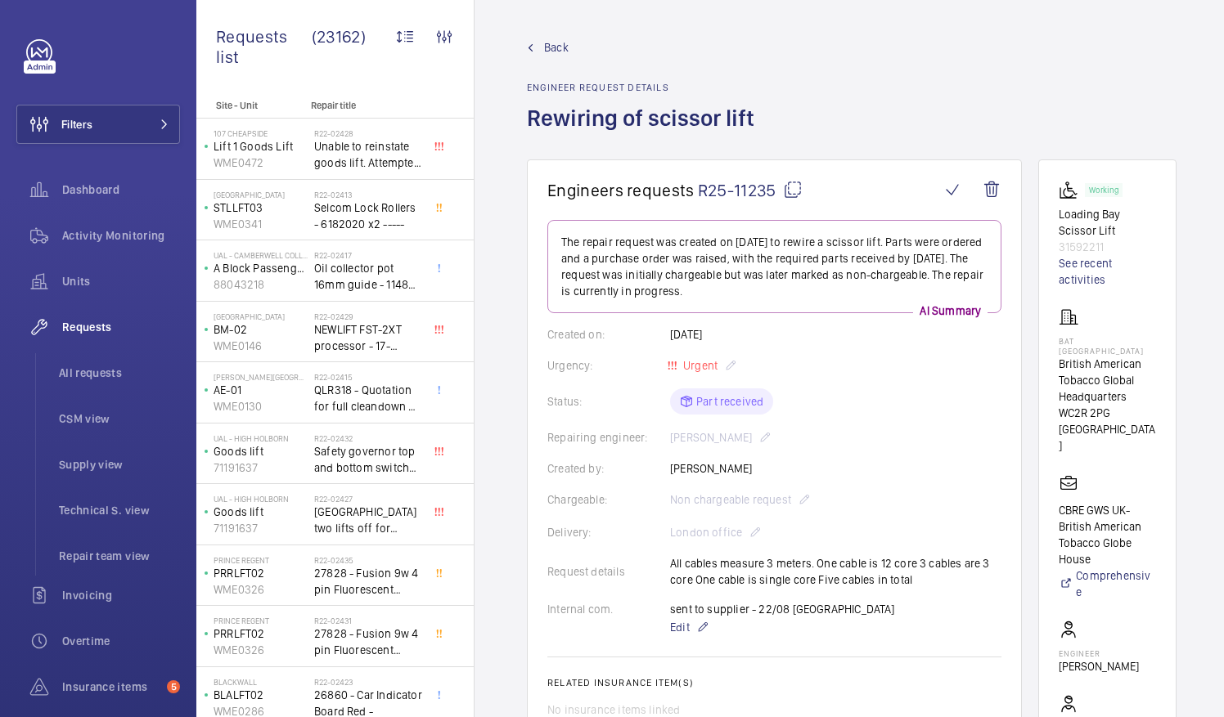
click at [792, 187] on mat-icon at bounding box center [793, 190] width 20 height 20
drag, startPoint x: 1080, startPoint y: 350, endPoint x: 1162, endPoint y: 371, distance: 84.3
click at [1156, 371] on p "British American Tobacco Global Headquarters" at bounding box center [1107, 380] width 97 height 49
drag, startPoint x: 1162, startPoint y: 371, endPoint x: 1124, endPoint y: 367, distance: 37.9
copy p "British American Tobacco Global"
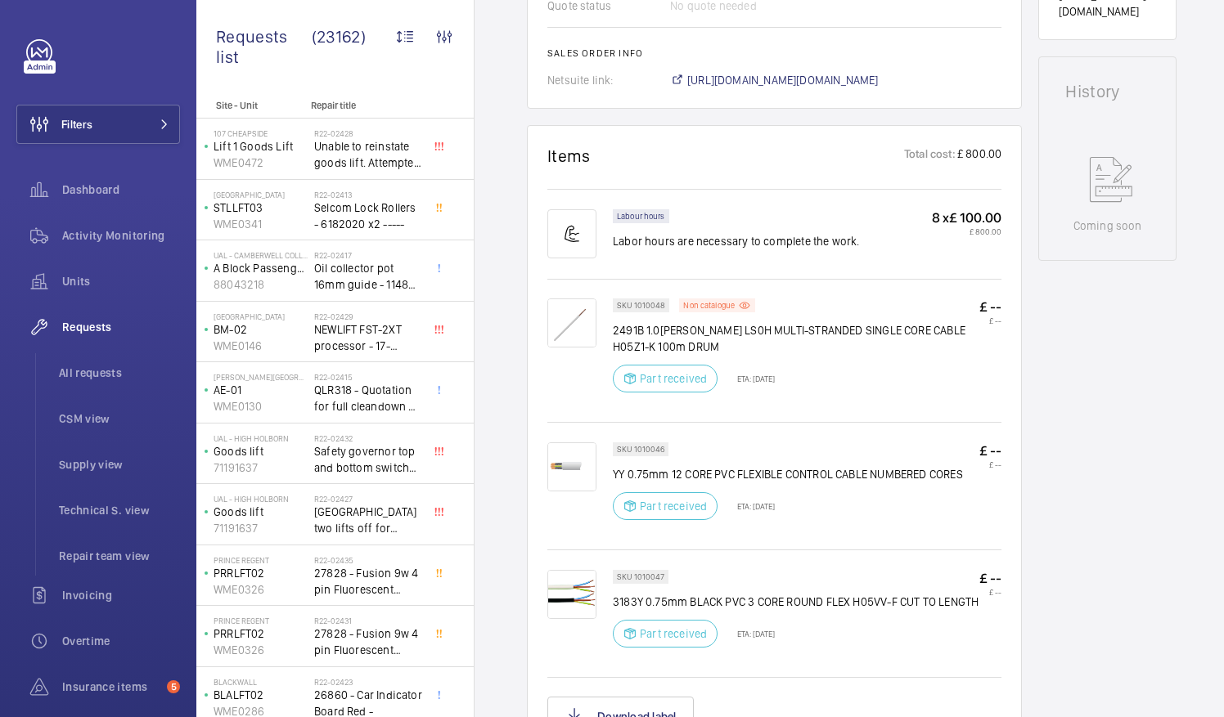
scroll to position [837, 0]
drag, startPoint x: 613, startPoint y: 328, endPoint x: 673, endPoint y: 346, distance: 63.2
click at [673, 346] on p "2491B 1.0mm WHITE LS0H MULTI-STRANDED SINGLE CORE CABLE H05Z1-K 100m DRUM" at bounding box center [796, 338] width 367 height 33
drag, startPoint x: 673, startPoint y: 346, endPoint x: 657, endPoint y: 346, distance: 16.4
copy p "2491B 1.0mm WHITE LS0H MULTI-STRANDED SINGLE CORE CABLE H05Z1-K 100m DRUM"
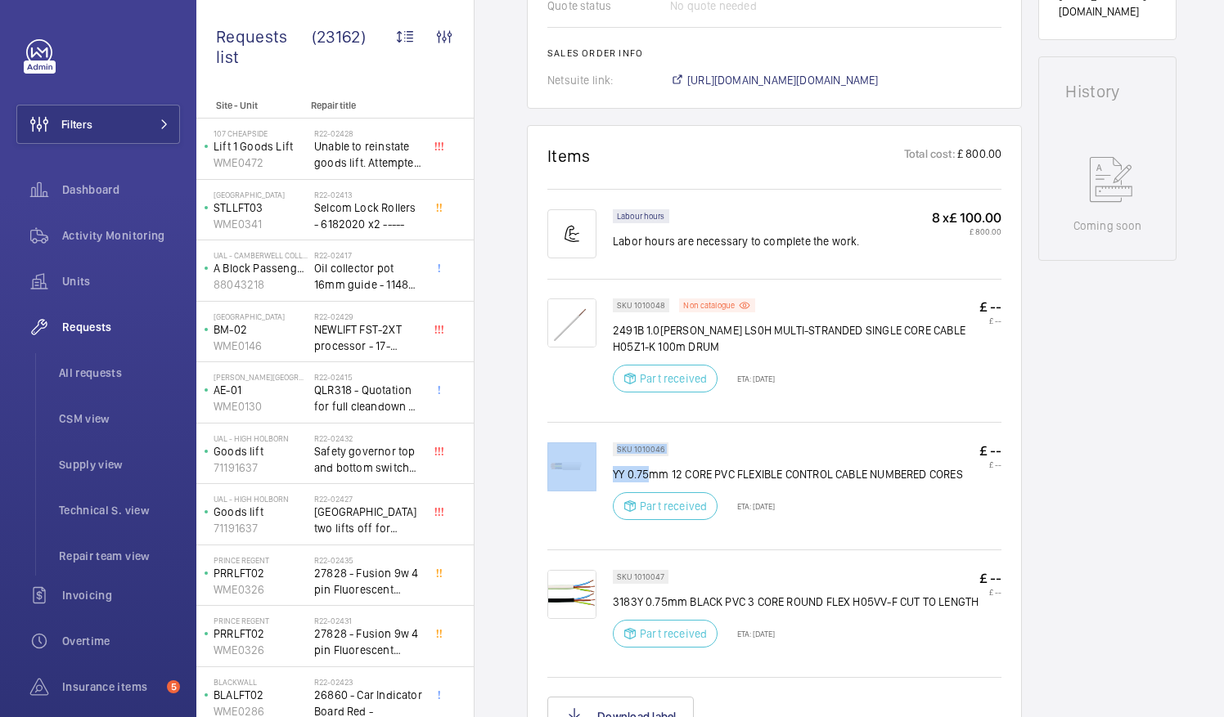
drag, startPoint x: 611, startPoint y: 468, endPoint x: 649, endPoint y: 470, distance: 37.7
click at [649, 470] on div "SKU 1010046 YY 0.75mm 12 CORE PVC FLEXIBLE CONTROL CABLE NUMBERED CORES Part re…" at bounding box center [774, 495] width 454 height 104
drag, startPoint x: 649, startPoint y: 470, endPoint x: 857, endPoint y: 452, distance: 208.6
click at [857, 452] on div "SKU 1010046 YY 0.75mm 12 CORE PVC FLEXIBLE CONTROL CABLE NUMBERED CORES Part re…" at bounding box center [788, 487] width 350 height 88
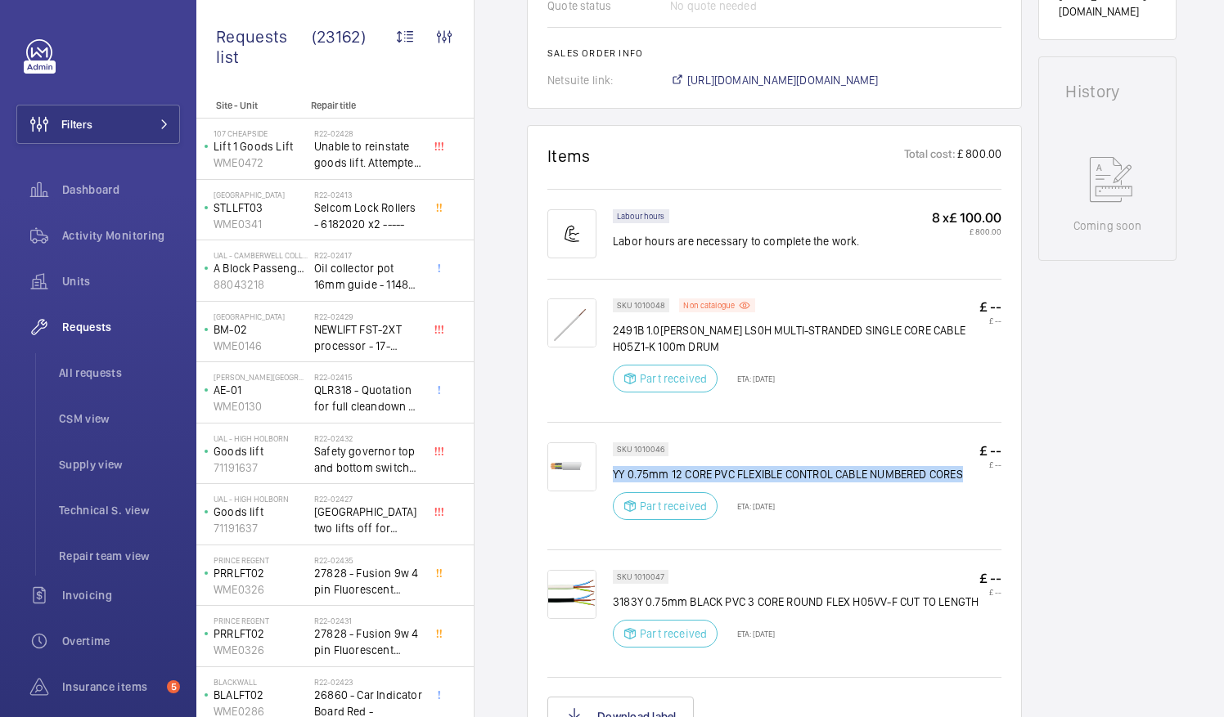
drag, startPoint x: 965, startPoint y: 472, endPoint x: 615, endPoint y: 474, distance: 350.1
click at [615, 474] on p "YY 0.75mm 12 CORE PVC FLEXIBLE CONTROL CABLE NUMBERED CORES" at bounding box center [788, 474] width 350 height 16
drag, startPoint x: 615, startPoint y: 474, endPoint x: 632, endPoint y: 475, distance: 17.3
copy p "YY 0.75mm 12 CORE PVC FLEXIBLE CONTROL CABLE NUMBERED CORES"
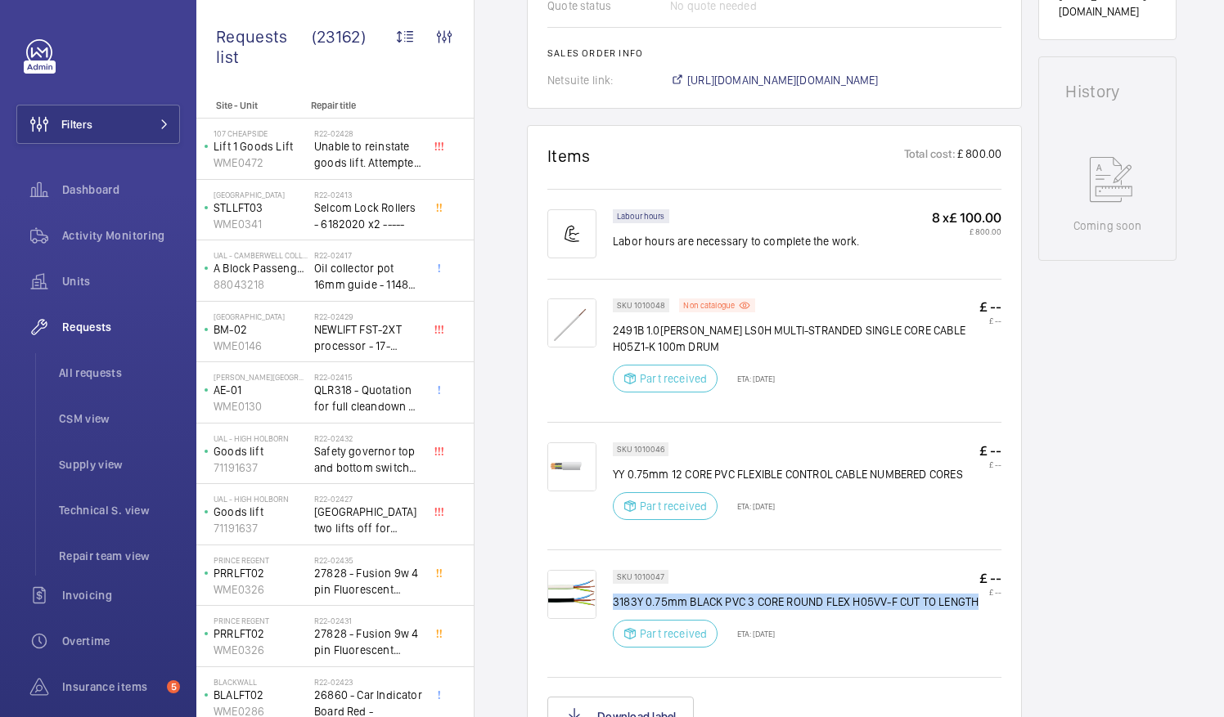
drag, startPoint x: 612, startPoint y: 600, endPoint x: 978, endPoint y: 602, distance: 365.7
click at [978, 602] on p "3183Y 0.75mm BLACK PVC 3 CORE ROUND FLEX H05VV-F CUT TO LENGTH" at bounding box center [796, 602] width 366 height 16
drag, startPoint x: 978, startPoint y: 602, endPoint x: 965, endPoint y: 599, distance: 13.5
copy p "3183Y 0.75mm BLACK PVC 3 CORE ROUND FLEX H05VV-F CUT TO LENGTH"
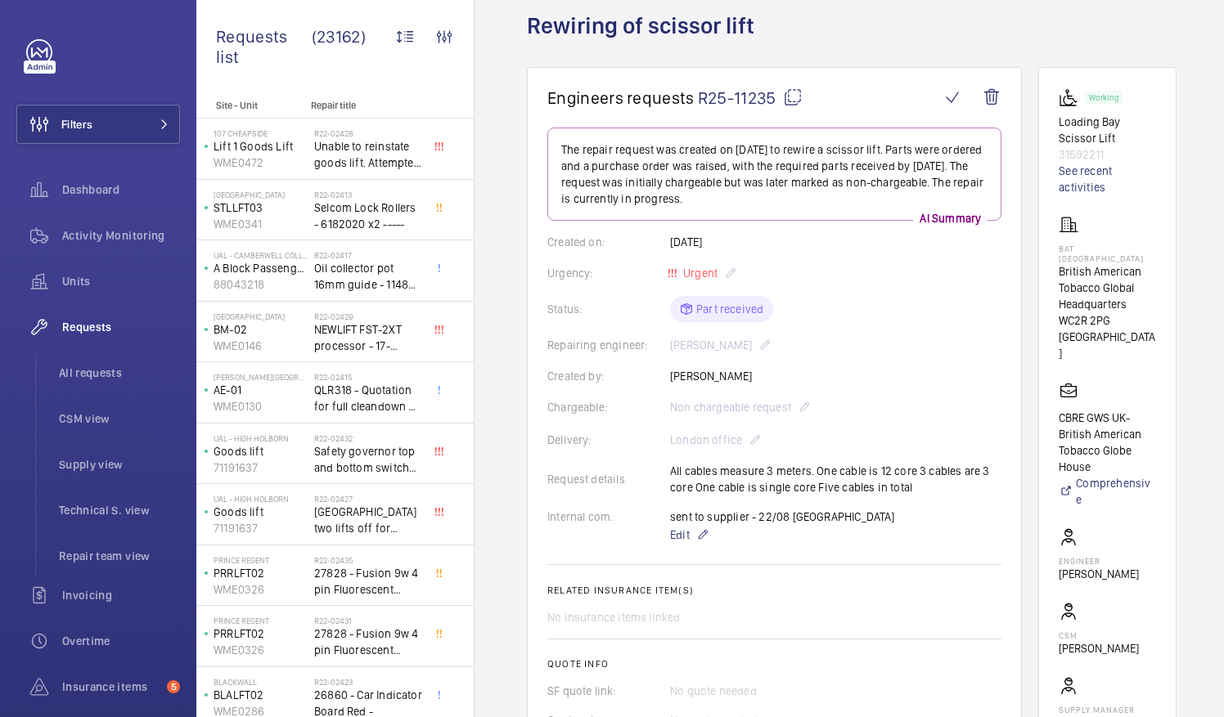
scroll to position [94, 0]
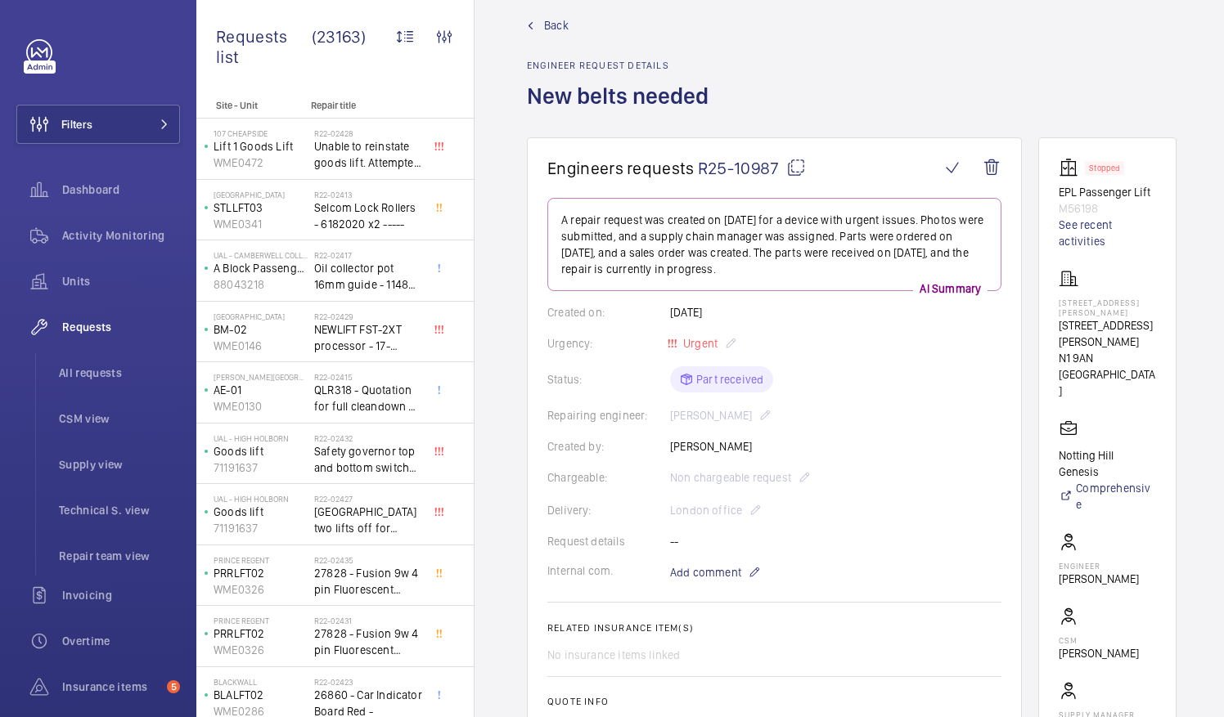
scroll to position [21, 0]
click at [793, 170] on mat-icon at bounding box center [796, 169] width 20 height 20
drag, startPoint x: 1080, startPoint y: 314, endPoint x: 1158, endPoint y: 317, distance: 78.6
click at [1156, 317] on wm-front-card-body "Stopped EPL Passenger Lift M56198 See recent activities [GEOGRAPHIC_DATA][PERSO…" at bounding box center [1107, 464] width 97 height 611
drag, startPoint x: 1158, startPoint y: 317, endPoint x: 1146, endPoint y: 317, distance: 12.3
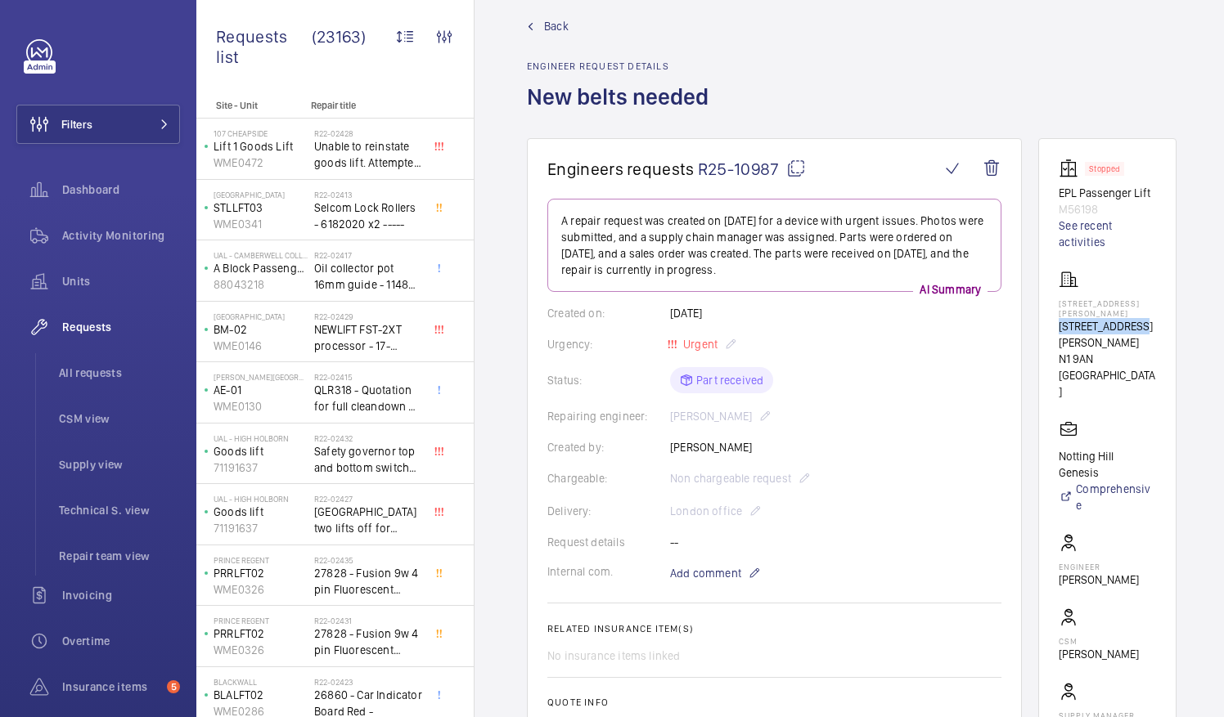
copy p "65 Winton Court"
drag, startPoint x: 1078, startPoint y: 517, endPoint x: 1156, endPoint y: 520, distance: 77.8
click at [1156, 520] on wm-front-card-body "Stopped EPL Passenger Lift M56198 See recent activities 65 Winton Court 65 Wint…" at bounding box center [1107, 464] width 97 height 611
copy p "Daniel Fingleton"
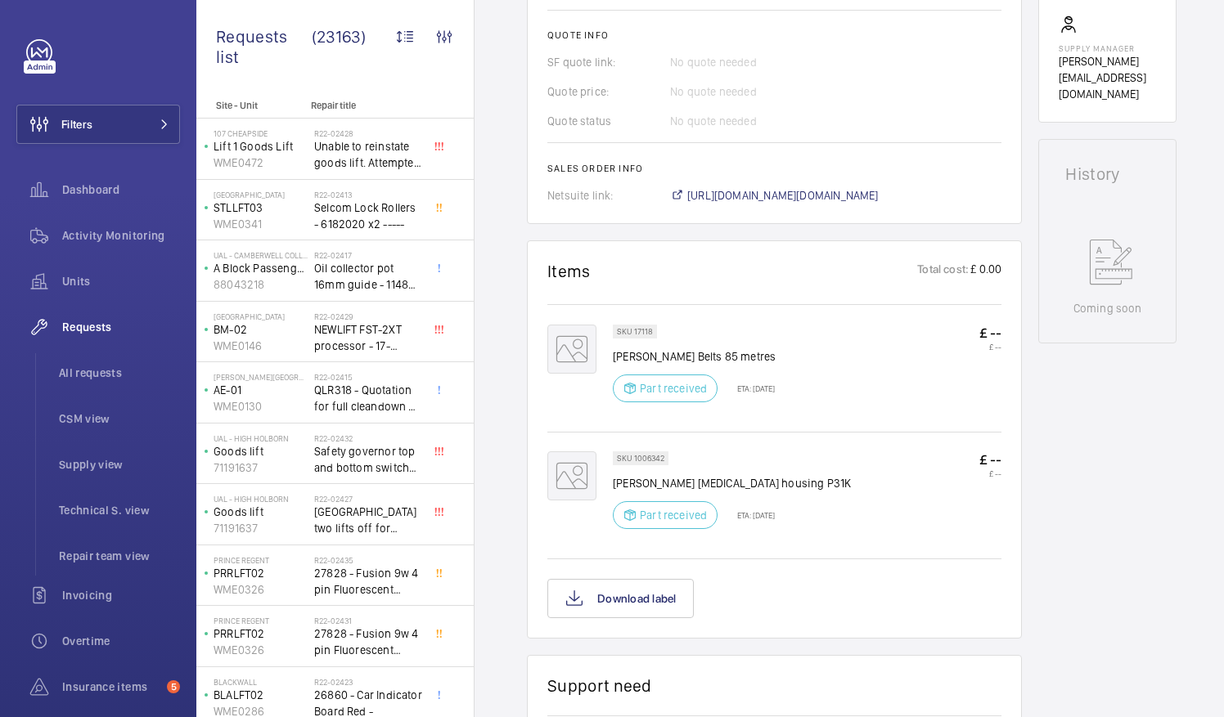
scroll to position [688, 0]
drag, startPoint x: 614, startPoint y: 353, endPoint x: 776, endPoint y: 362, distance: 162.2
click at [776, 362] on p "Otis Suspension Belts 85 metres" at bounding box center [694, 357] width 163 height 16
drag, startPoint x: 776, startPoint y: 362, endPoint x: 761, endPoint y: 360, distance: 14.8
copy p "Otis Suspension Belts 85 metres"
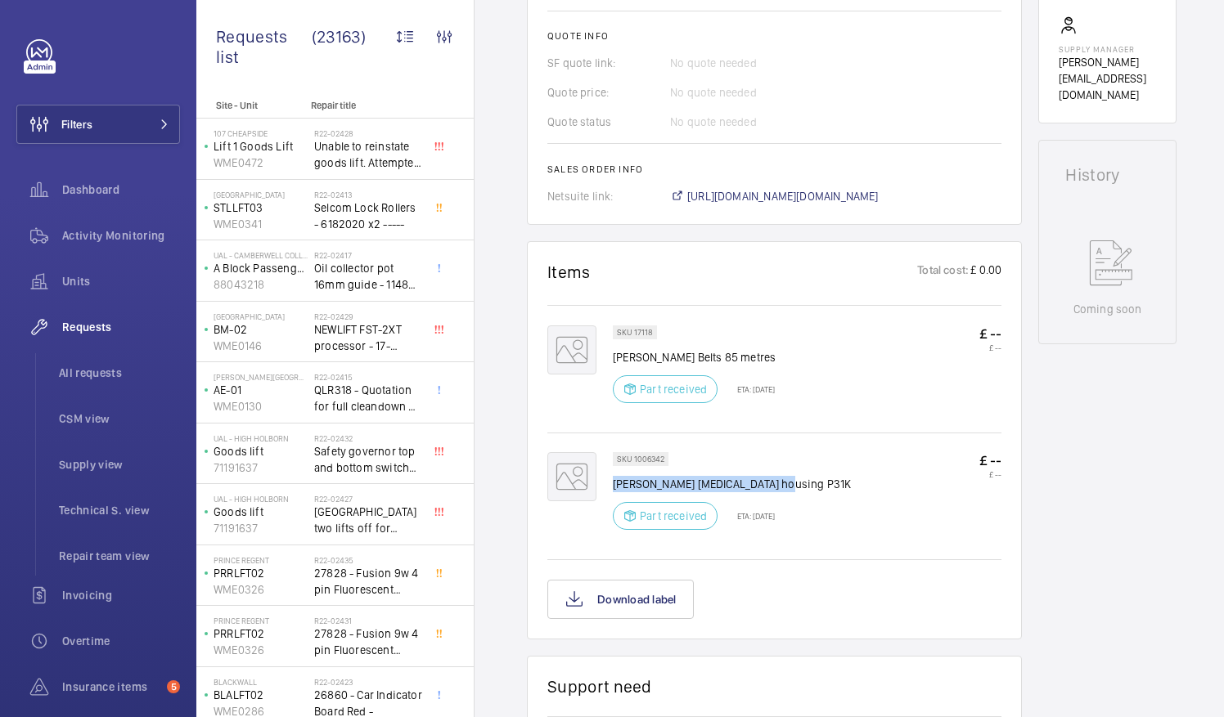
drag, startPoint x: 614, startPoint y: 481, endPoint x: 783, endPoint y: 484, distance: 169.4
click at [783, 484] on p "Schindler Retainer housing P31K" at bounding box center [732, 484] width 238 height 16
drag, startPoint x: 783, startPoint y: 484, endPoint x: 758, endPoint y: 483, distance: 25.4
copy p "Schindler Retainer housing P31K"
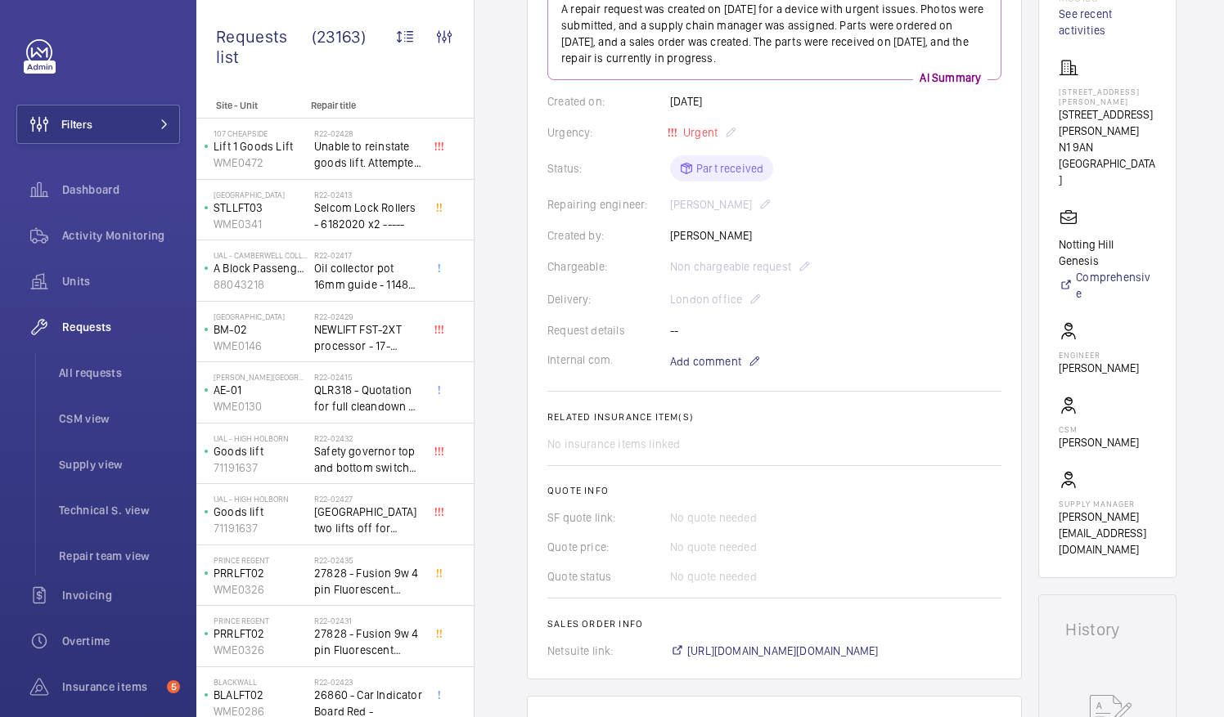
scroll to position [232, 0]
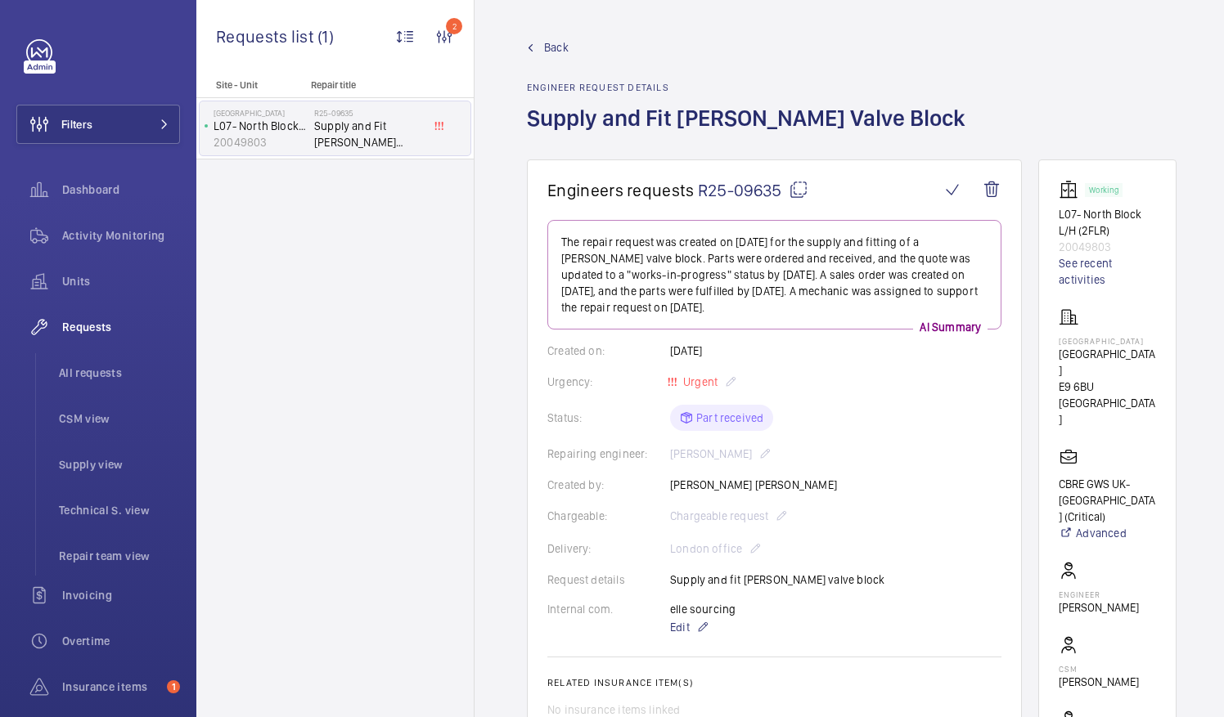
scroll to position [10, 0]
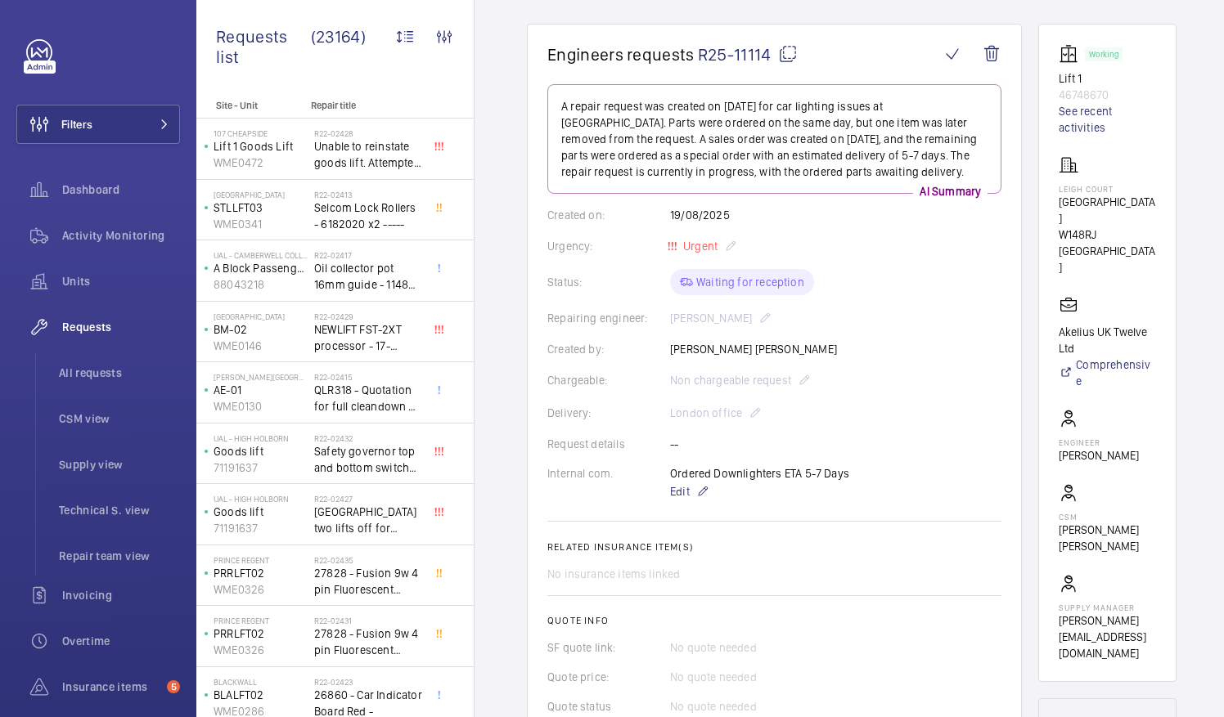
scroll to position [135, 0]
click at [780, 55] on mat-icon at bounding box center [788, 55] width 20 height 20
click at [784, 57] on mat-icon at bounding box center [788, 55] width 20 height 20
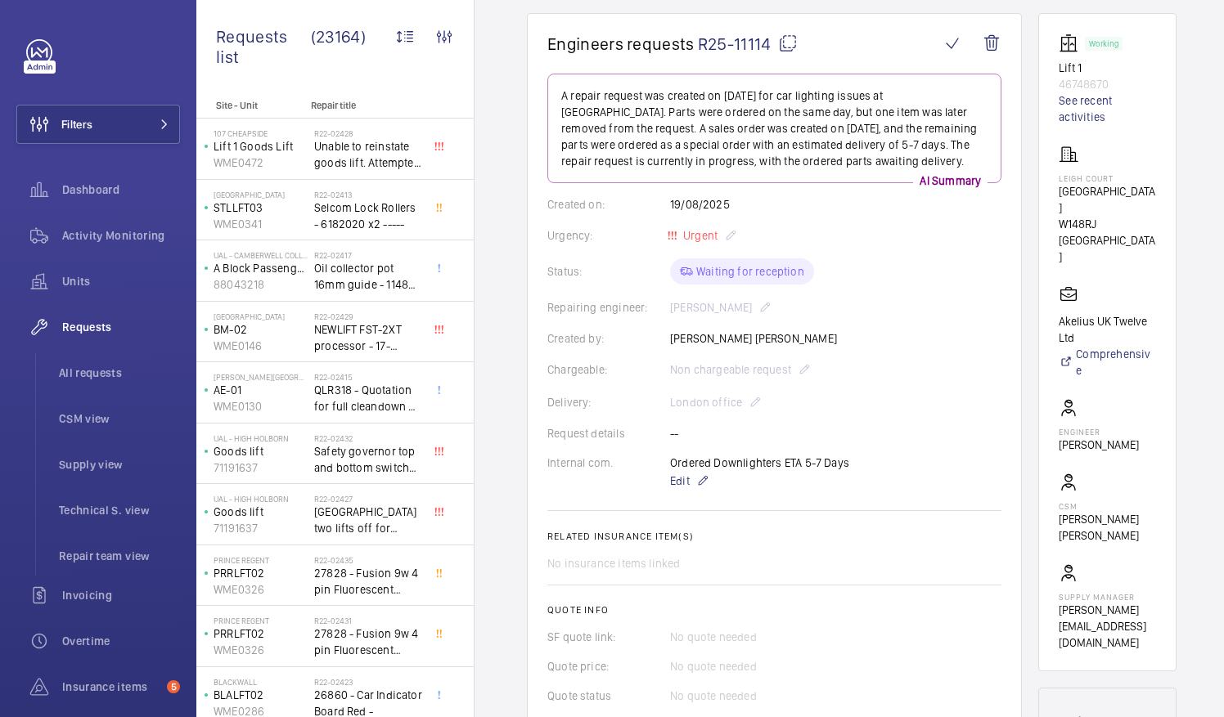
scroll to position [0, 0]
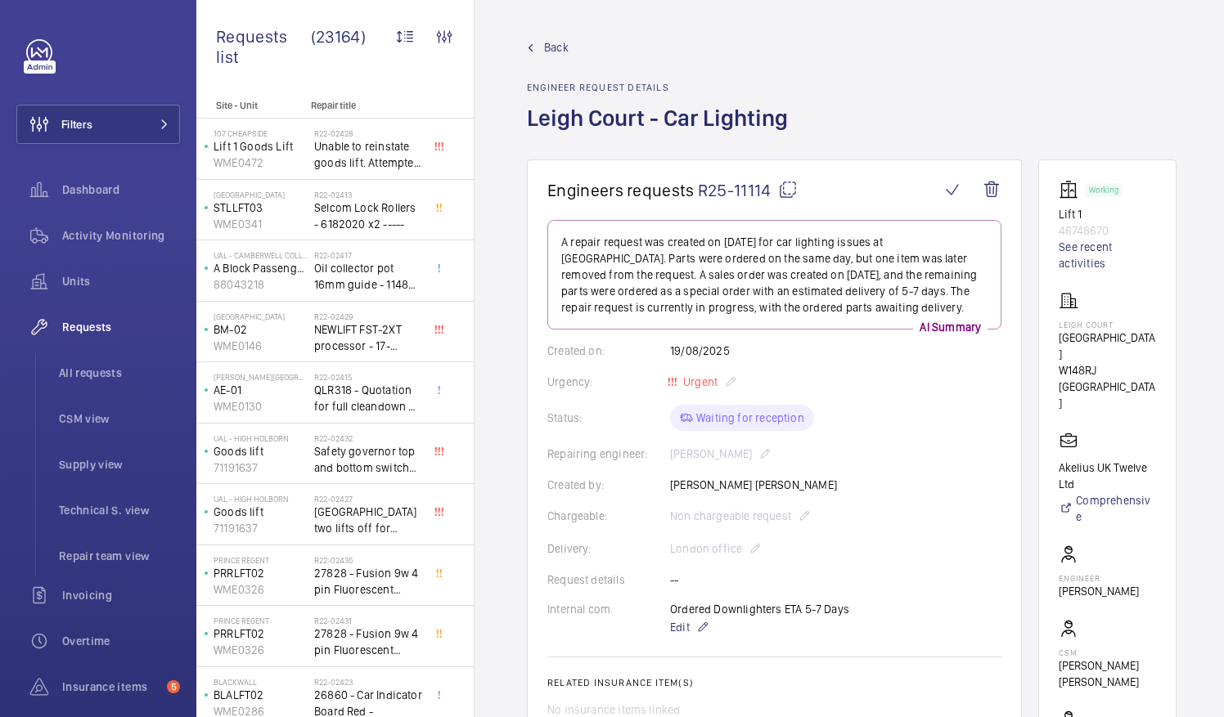
click at [789, 187] on mat-icon at bounding box center [788, 190] width 20 height 20
drag, startPoint x: 1078, startPoint y: 324, endPoint x: 1149, endPoint y: 330, distance: 70.6
click at [1149, 330] on div "Leigh Court Avonmore Road W148RJ LONDON" at bounding box center [1107, 351] width 97 height 120
drag, startPoint x: 1149, startPoint y: 330, endPoint x: 1121, endPoint y: 308, distance: 35.5
click at [1121, 308] on div "Leigh Court Avonmore Road W148RJ LONDON" at bounding box center [1107, 351] width 97 height 120
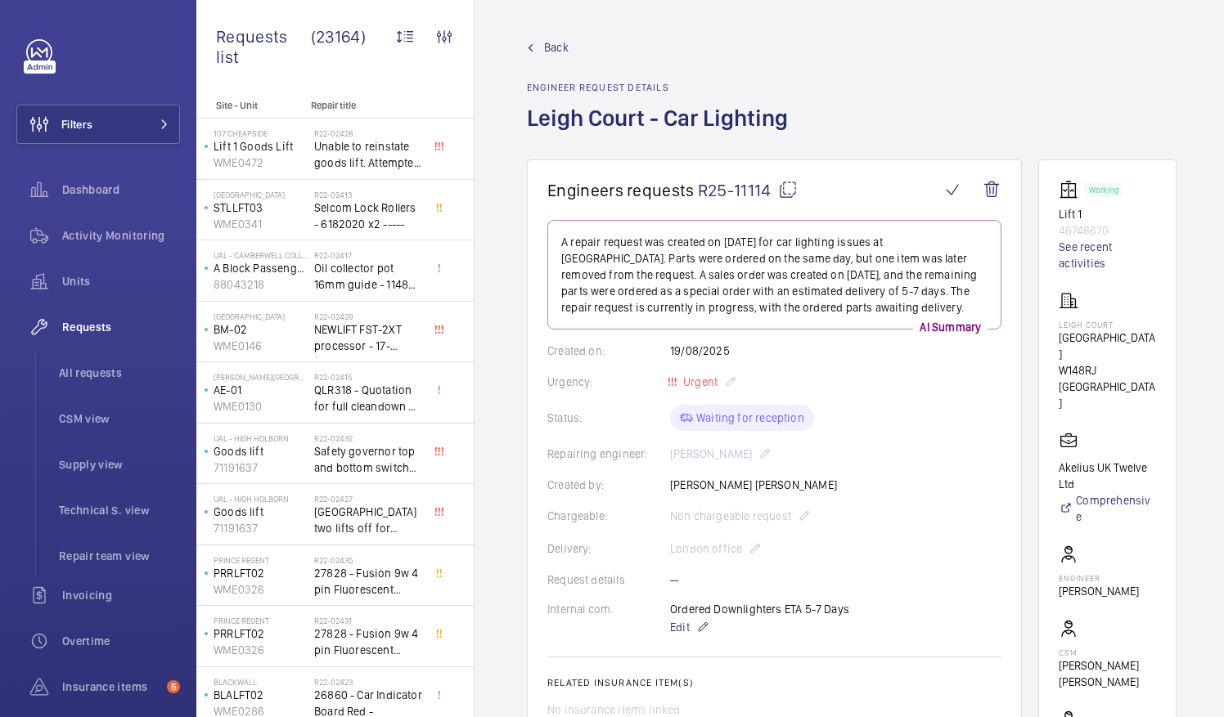
click at [1077, 324] on p "Leigh Court" at bounding box center [1107, 325] width 97 height 10
drag, startPoint x: 1077, startPoint y: 322, endPoint x: 1139, endPoint y: 326, distance: 61.4
click at [1139, 326] on p "Leigh Court" at bounding box center [1107, 325] width 97 height 10
drag, startPoint x: 1139, startPoint y: 326, endPoint x: 1119, endPoint y: 324, distance: 19.7
copy p "Leigh Court"
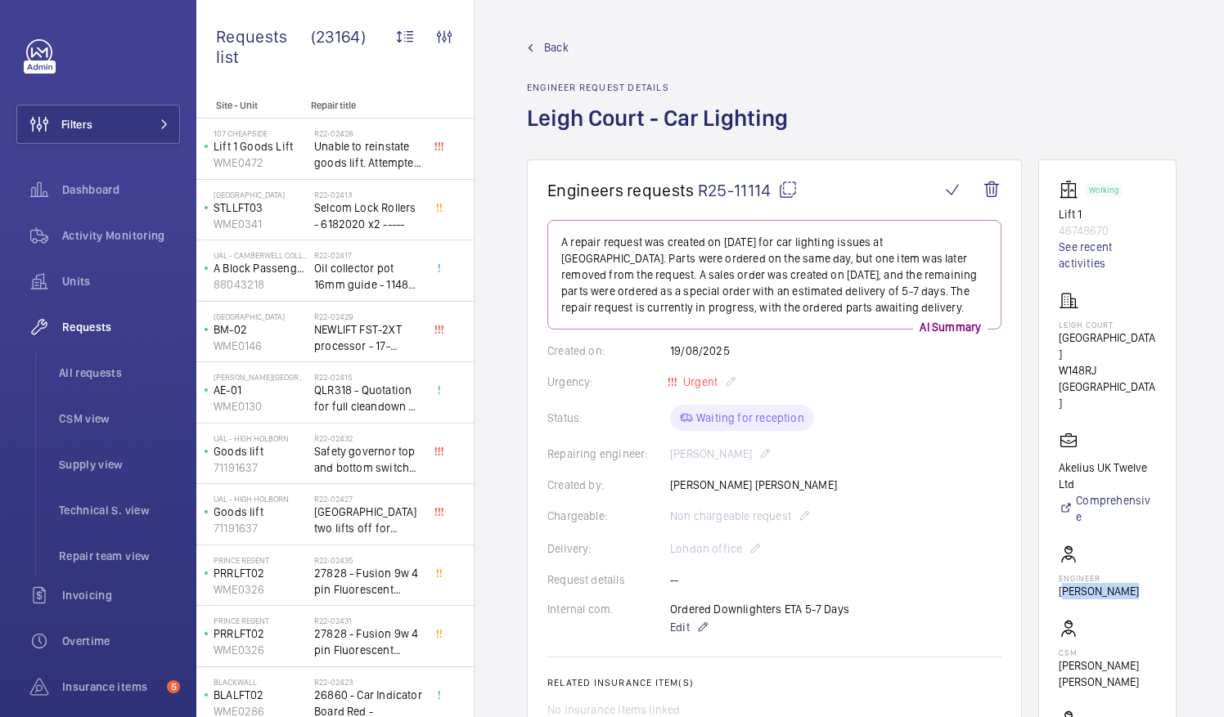
drag, startPoint x: 1079, startPoint y: 540, endPoint x: 1136, endPoint y: 542, distance: 57.3
click at [1136, 542] on wm-front-card-body "Working Lift 1 46748670 See recent activities Leigh Court Avonmore Road W148RJ …" at bounding box center [1107, 489] width 97 height 618
drag, startPoint x: 1136, startPoint y: 542, endPoint x: 1127, endPoint y: 542, distance: 9.0
copy p "Daniel Bliss"
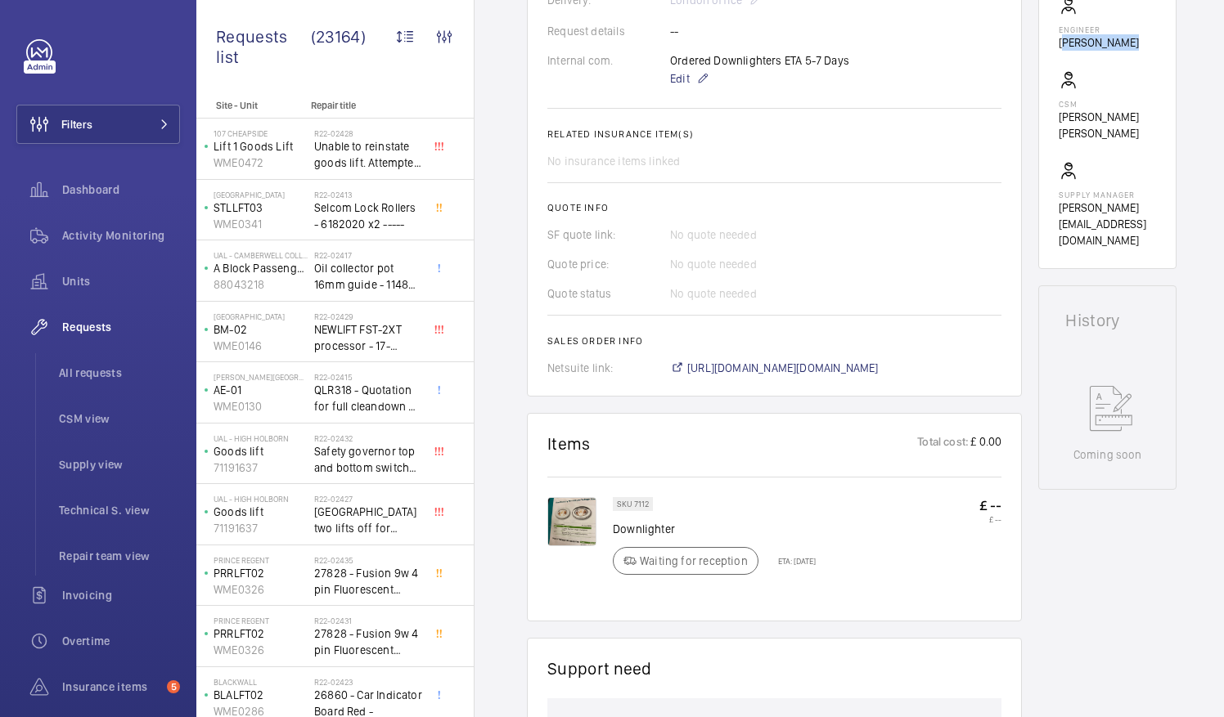
scroll to position [550, 0]
drag, startPoint x: 615, startPoint y: 522, endPoint x: 686, endPoint y: 524, distance: 70.4
click at [686, 524] on p "Downlighter" at bounding box center [714, 528] width 203 height 16
drag, startPoint x: 686, startPoint y: 524, endPoint x: 657, endPoint y: 526, distance: 28.7
copy p "Downlighter"
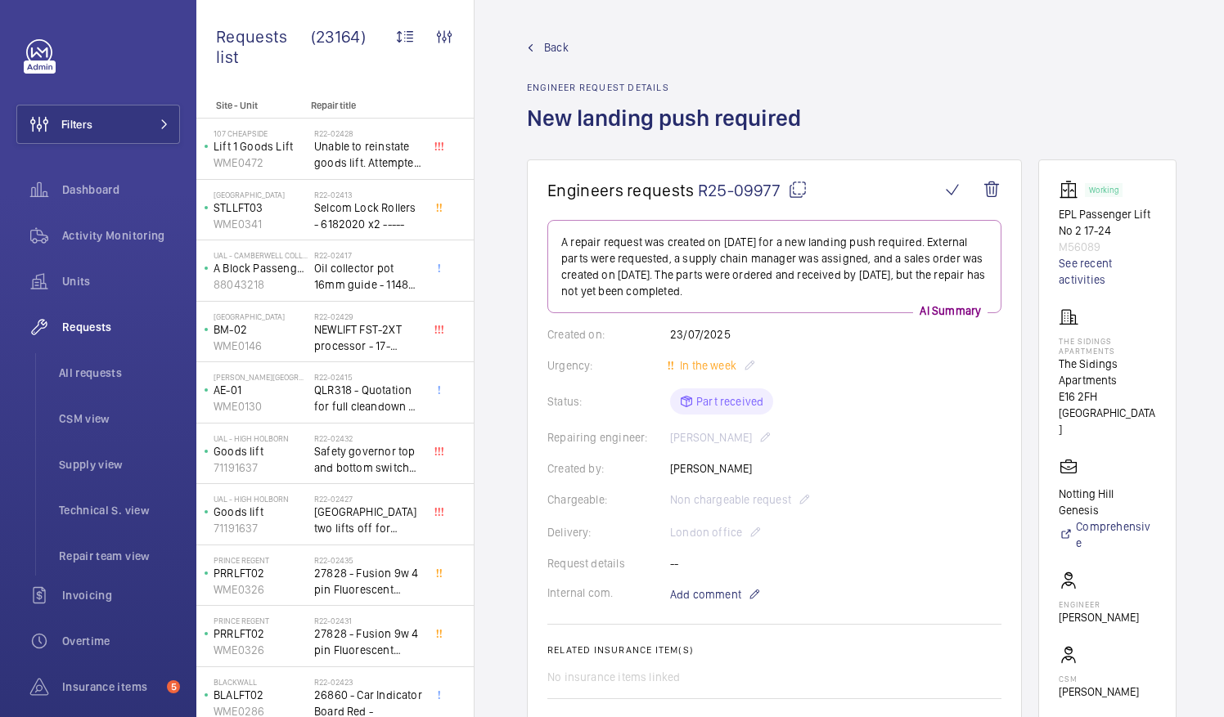
click at [796, 193] on mat-icon at bounding box center [798, 190] width 20 height 20
drag, startPoint x: 1078, startPoint y: 340, endPoint x: 1139, endPoint y: 349, distance: 61.2
click at [1139, 349] on p "The Sidings Apartments" at bounding box center [1107, 346] width 97 height 20
drag, startPoint x: 1139, startPoint y: 349, endPoint x: 1150, endPoint y: 350, distance: 11.5
click at [1150, 350] on p "The Sidings Apartments" at bounding box center [1107, 346] width 97 height 20
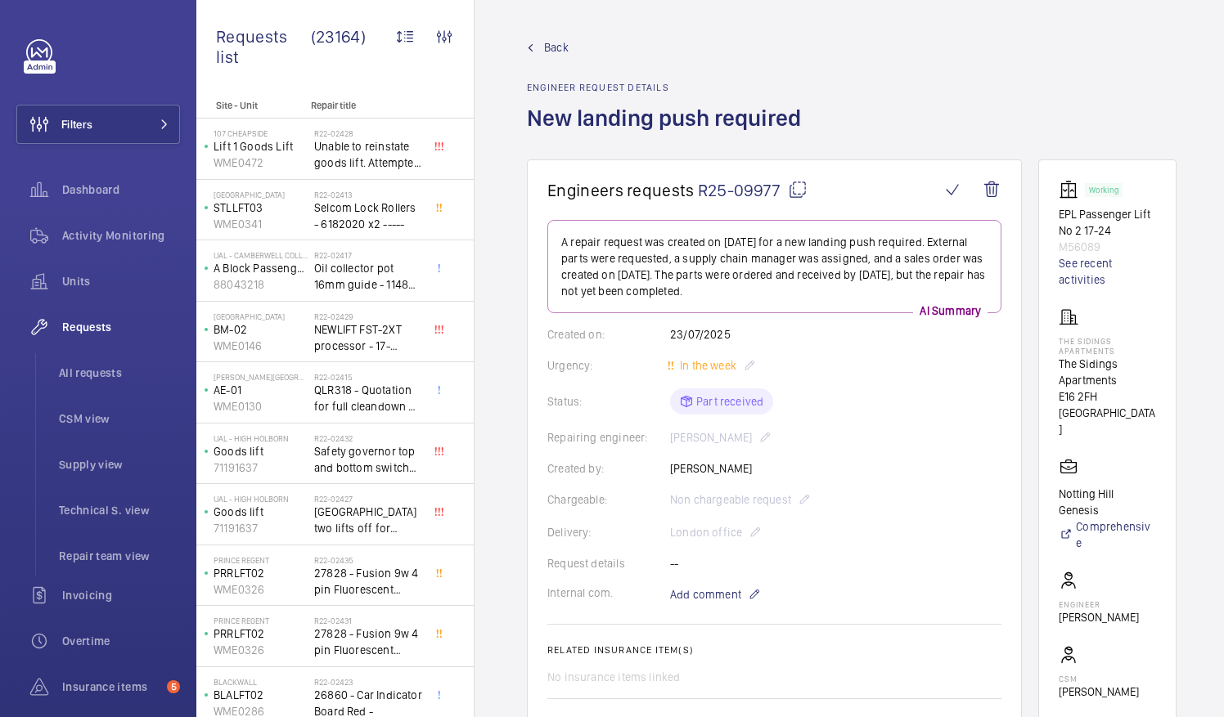
click at [1080, 362] on wm-front-card "Working EPL Passenger Lift No 2 17-24 M56089 See recent activities The Sidings …" at bounding box center [1107, 494] width 138 height 668
drag, startPoint x: 1080, startPoint y: 362, endPoint x: 1142, endPoint y: 379, distance: 64.3
click at [1142, 379] on p "The Sidings Apartments" at bounding box center [1107, 372] width 97 height 33
drag, startPoint x: 1142, startPoint y: 379, endPoint x: 1118, endPoint y: 376, distance: 24.7
copy p "The Sidings Apartments"
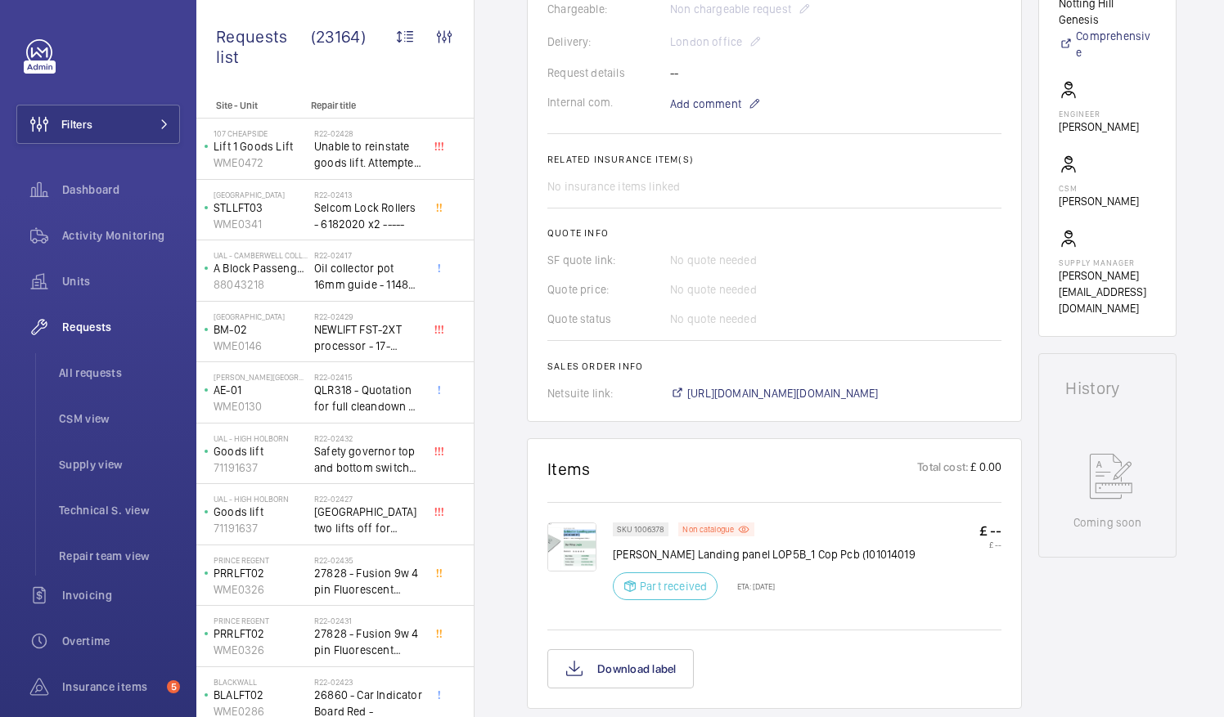
scroll to position [573, 0]
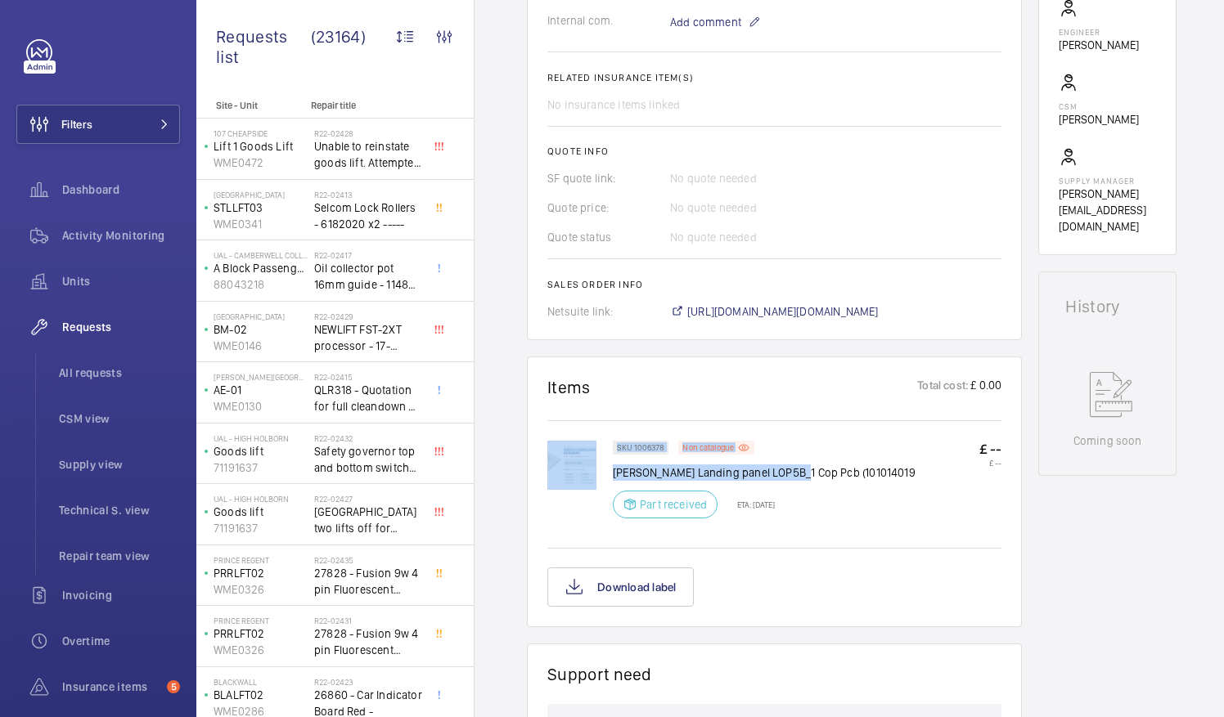
drag, startPoint x: 612, startPoint y: 465, endPoint x: 792, endPoint y: 465, distance: 180.0
click at [792, 465] on div "SKU 1006378 Non catalogue Schindler Landing panel LOP5B_1 Cop Pcb (101014019 Pa…" at bounding box center [774, 493] width 454 height 104
drag, startPoint x: 792, startPoint y: 465, endPoint x: 889, endPoint y: 490, distance: 100.6
click at [891, 494] on div "SKU 1006378 Non catalogue Schindler Landing panel LOP5B_1 Cop Pcb (101014019 Pa…" at bounding box center [807, 485] width 389 height 88
drag, startPoint x: 820, startPoint y: 469, endPoint x: 614, endPoint y: 469, distance: 206.2
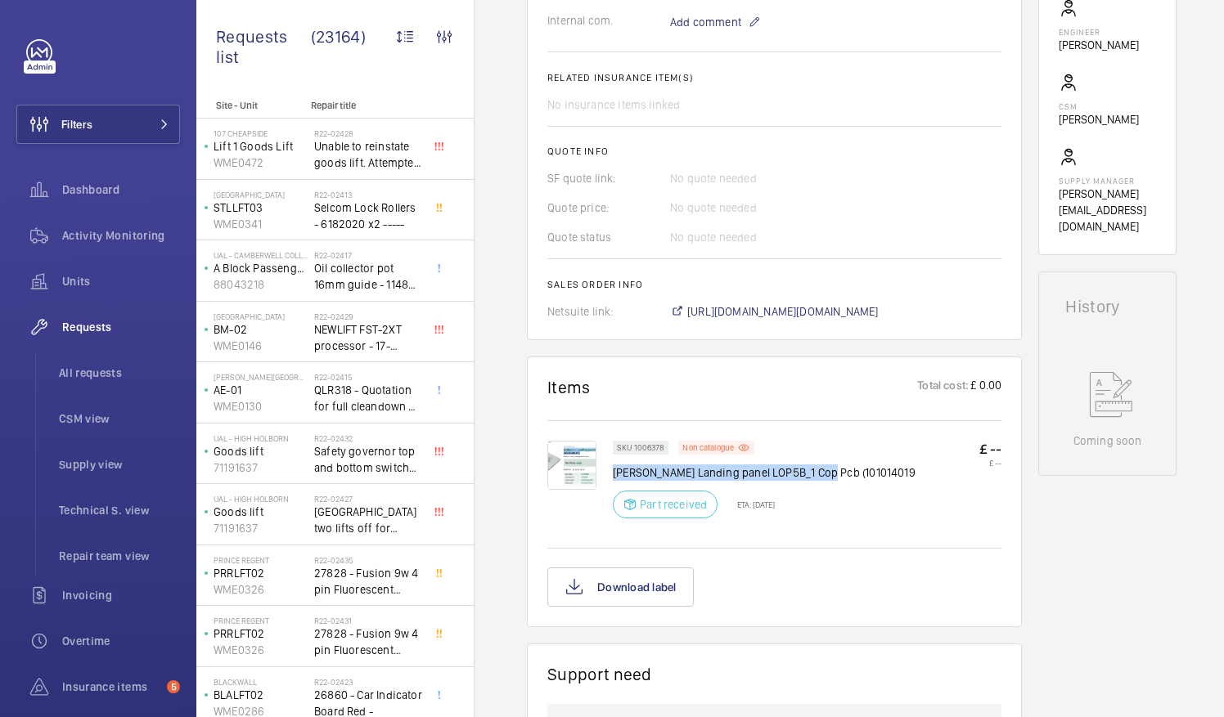
click at [614, 469] on p "Schindler Landing panel LOP5B_1 Cop Pcb (101014019" at bounding box center [764, 473] width 303 height 16
copy p "Schindler Landing panel LOP5B_1 Cop Pcb"
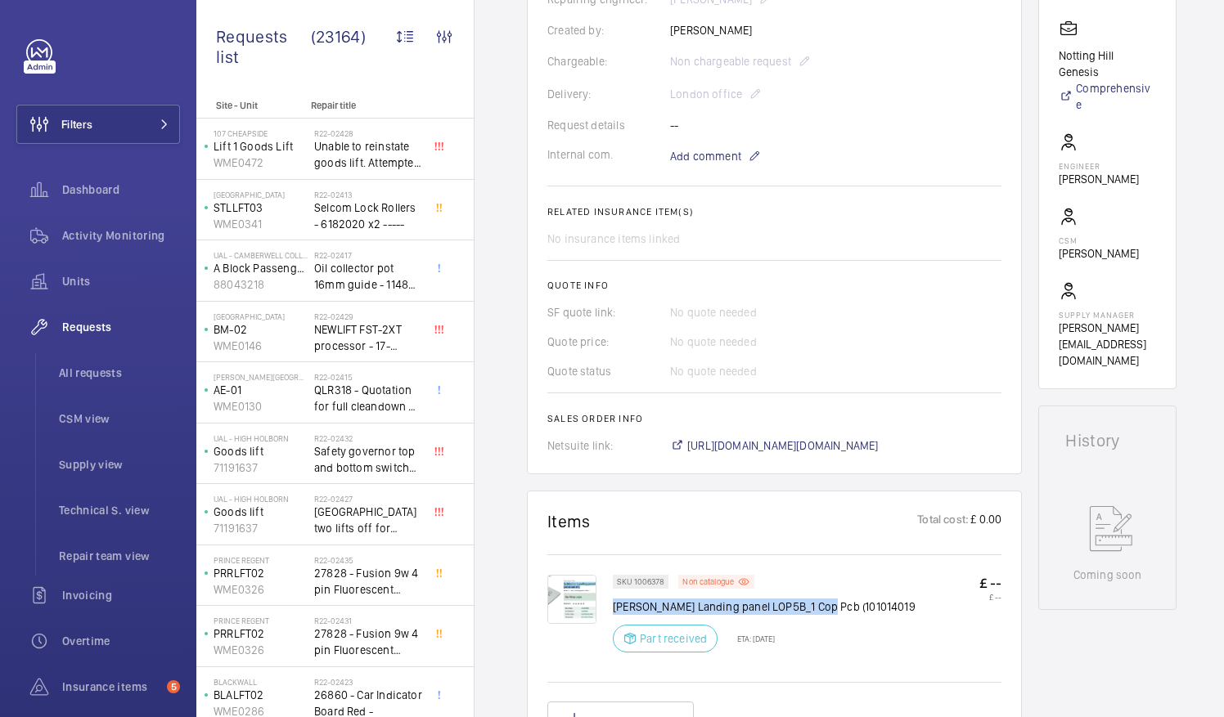
scroll to position [439, 0]
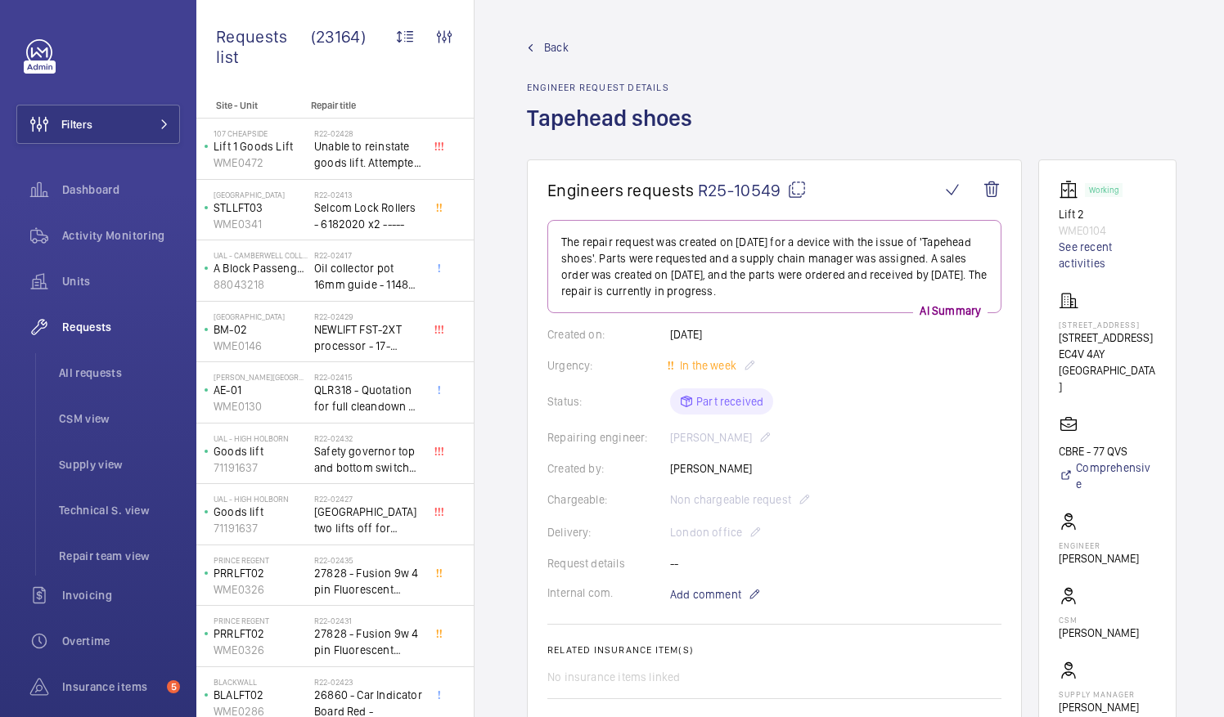
click at [797, 192] on mat-icon at bounding box center [797, 190] width 20 height 20
drag, startPoint x: 1093, startPoint y: 346, endPoint x: 1167, endPoint y: 355, distance: 74.2
click at [1156, 346] on p "77 Queen Victoria Street" at bounding box center [1107, 338] width 97 height 16
drag, startPoint x: 1167, startPoint y: 356, endPoint x: 1144, endPoint y: 351, distance: 23.4
copy p "Queen Victoria Street"
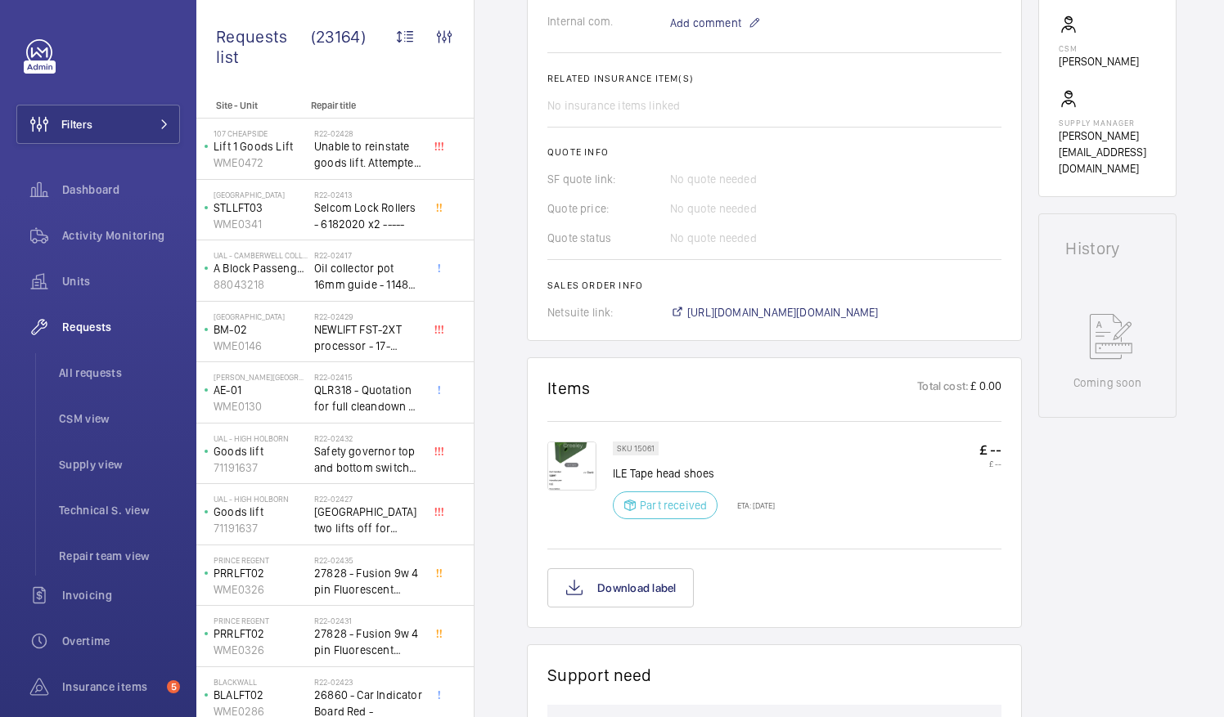
scroll to position [573, 0]
drag, startPoint x: 614, startPoint y: 470, endPoint x: 725, endPoint y: 470, distance: 110.4
click at [725, 470] on p "ILE Tape head shoes" at bounding box center [694, 473] width 162 height 16
drag, startPoint x: 725, startPoint y: 470, endPoint x: 710, endPoint y: 470, distance: 14.7
copy p "LE Tape head shoes"
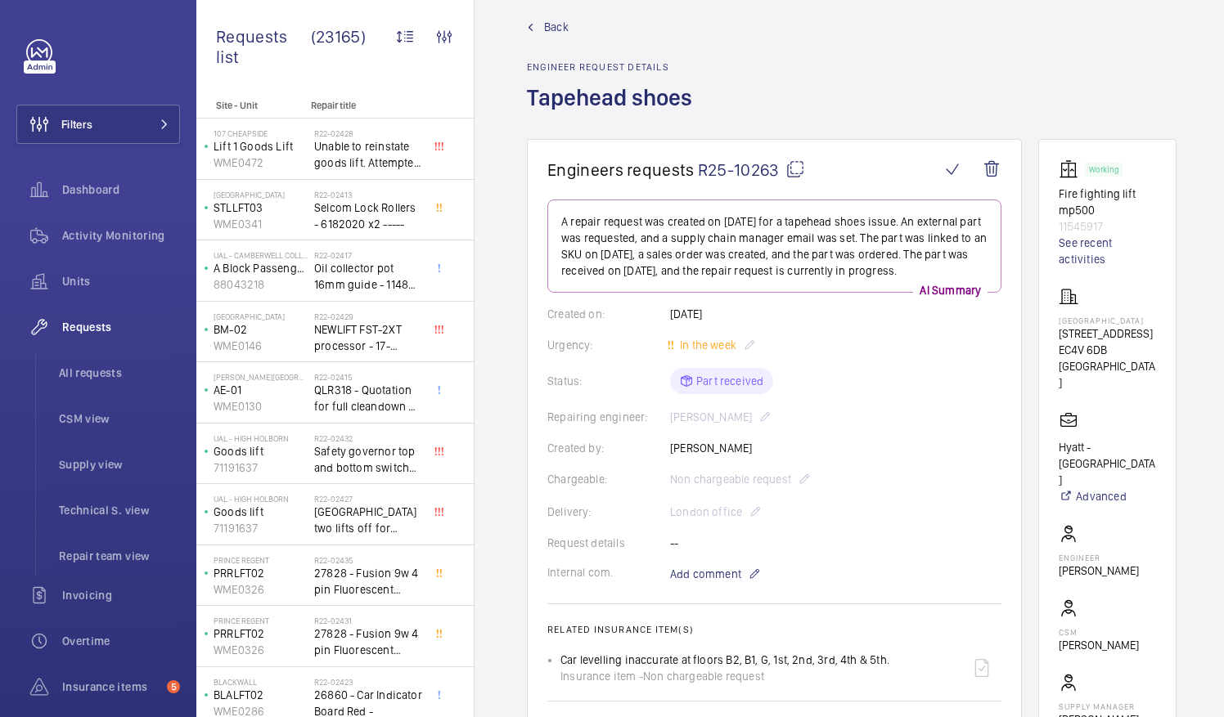
scroll to position [11, 0]
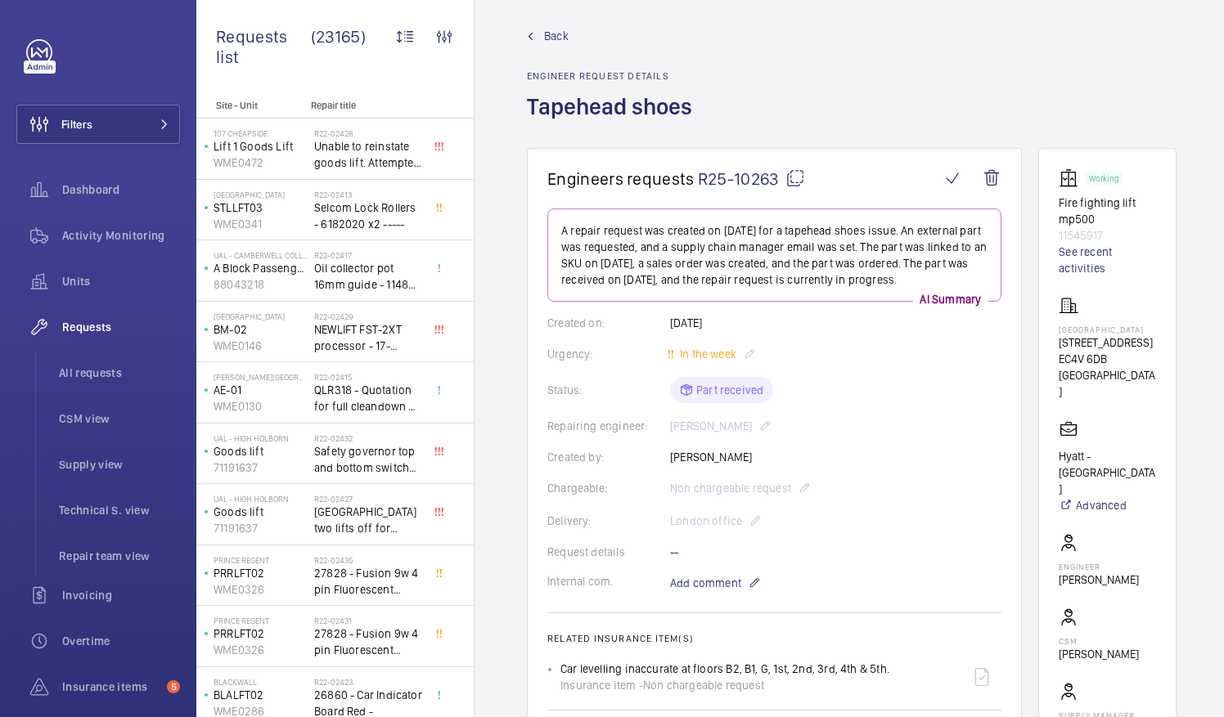
click at [790, 180] on mat-icon at bounding box center [795, 179] width 20 height 20
drag, startPoint x: 1077, startPoint y: 329, endPoint x: 1168, endPoint y: 327, distance: 90.8
click at [1168, 327] on wm-front-card "Working Fire fighting lift mp500 11545917 See recent activities [GEOGRAPHIC_DAT…" at bounding box center [1107, 469] width 138 height 642
drag, startPoint x: 1168, startPoint y: 327, endPoint x: 1147, endPoint y: 331, distance: 21.5
copy p "[GEOGRAPHIC_DATA]"
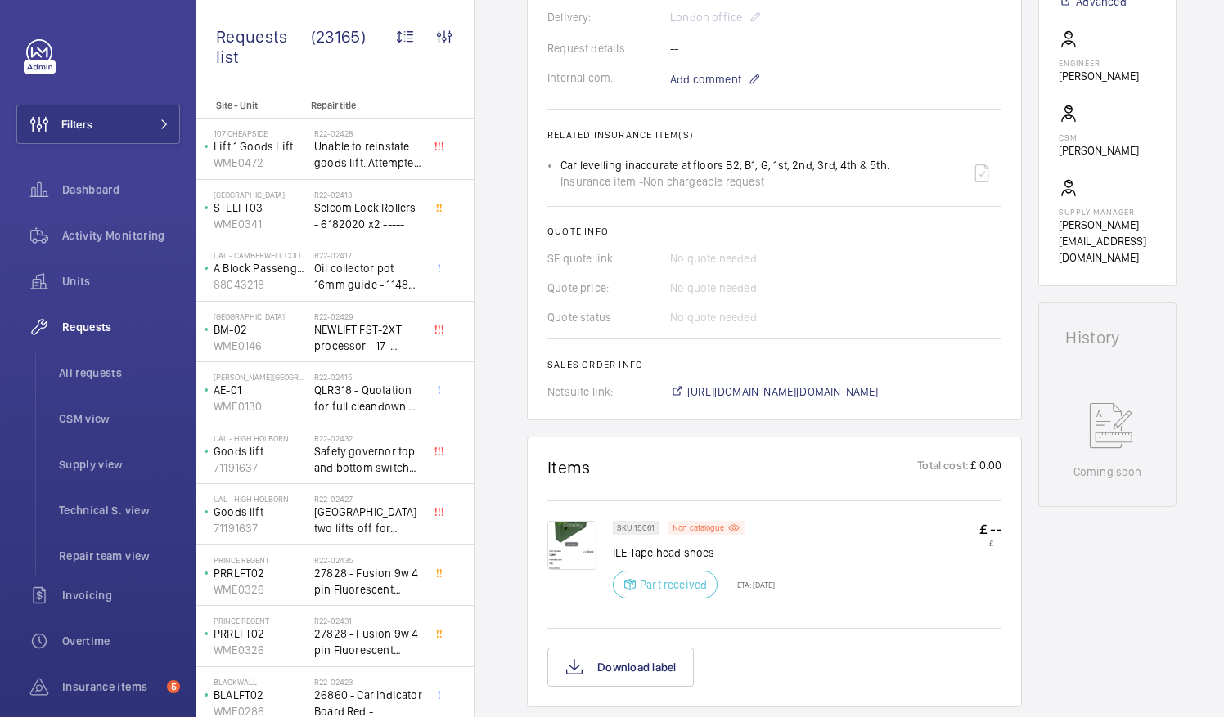
scroll to position [707, 0]
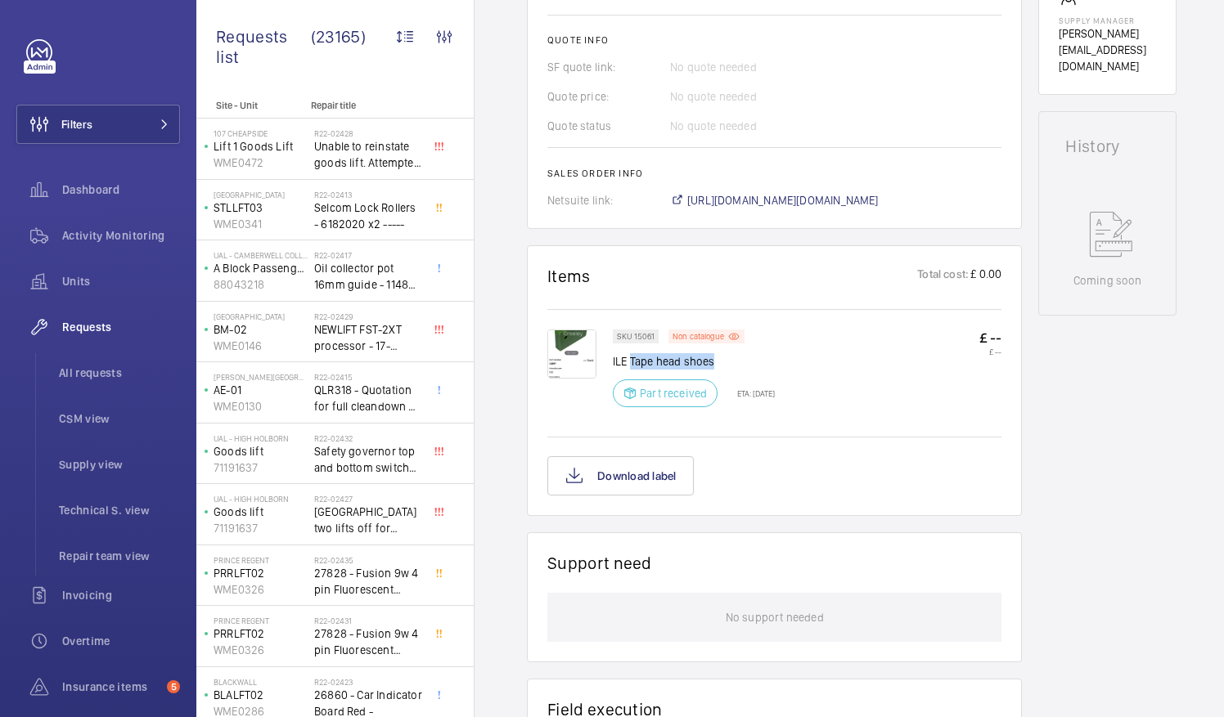
drag, startPoint x: 629, startPoint y: 358, endPoint x: 731, endPoint y: 360, distance: 102.3
click at [731, 360] on p "ILE Tape head shoes" at bounding box center [694, 361] width 162 height 16
drag, startPoint x: 731, startPoint y: 360, endPoint x: 698, endPoint y: 362, distance: 33.6
copy p "Tape head shoes"
